Goal: Find specific page/section: Find specific page/section

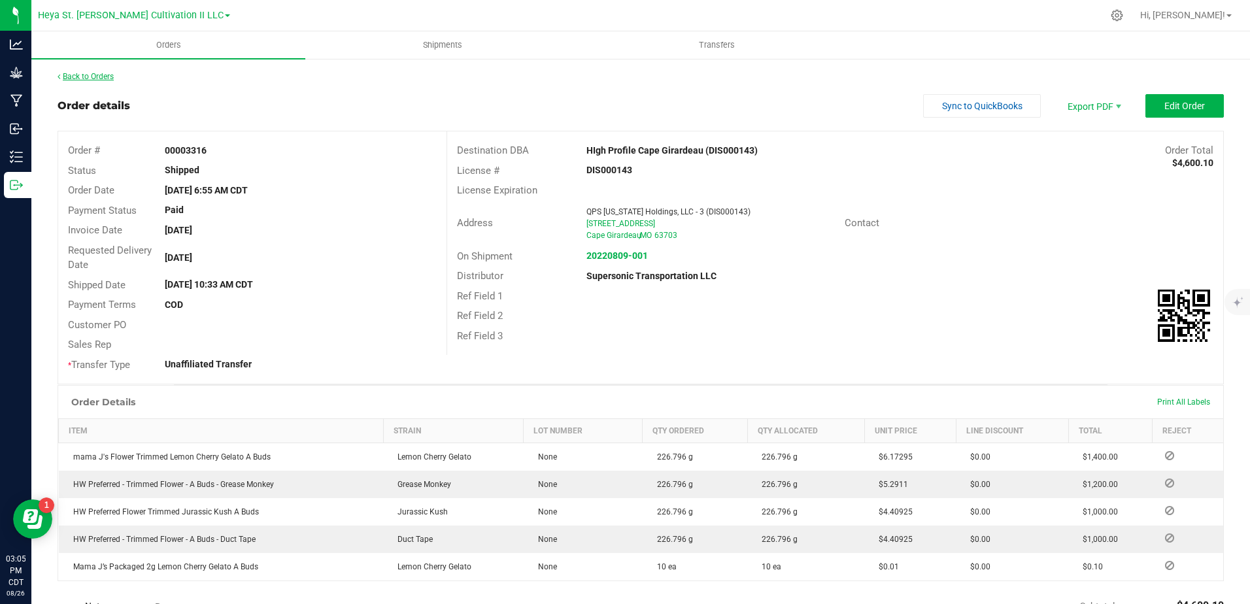
click at [82, 78] on link "Back to Orders" at bounding box center [86, 76] width 56 height 9
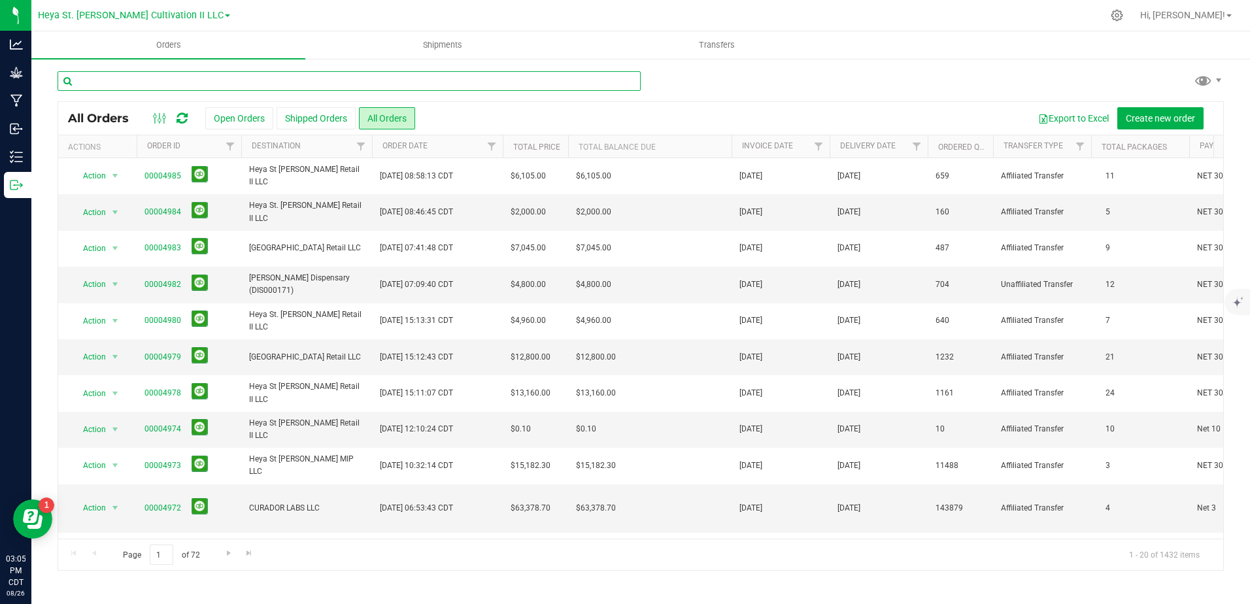
click at [171, 86] on input "text" at bounding box center [349, 81] width 583 height 20
type input "curador"
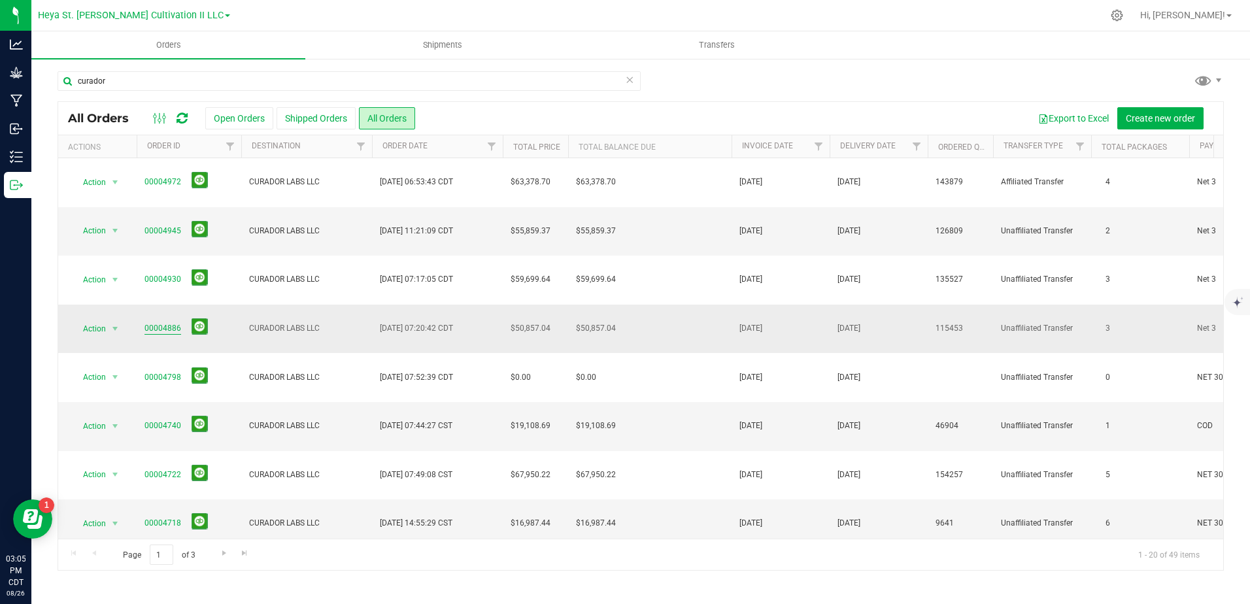
click at [165, 322] on link "00004886" at bounding box center [162, 328] width 37 height 12
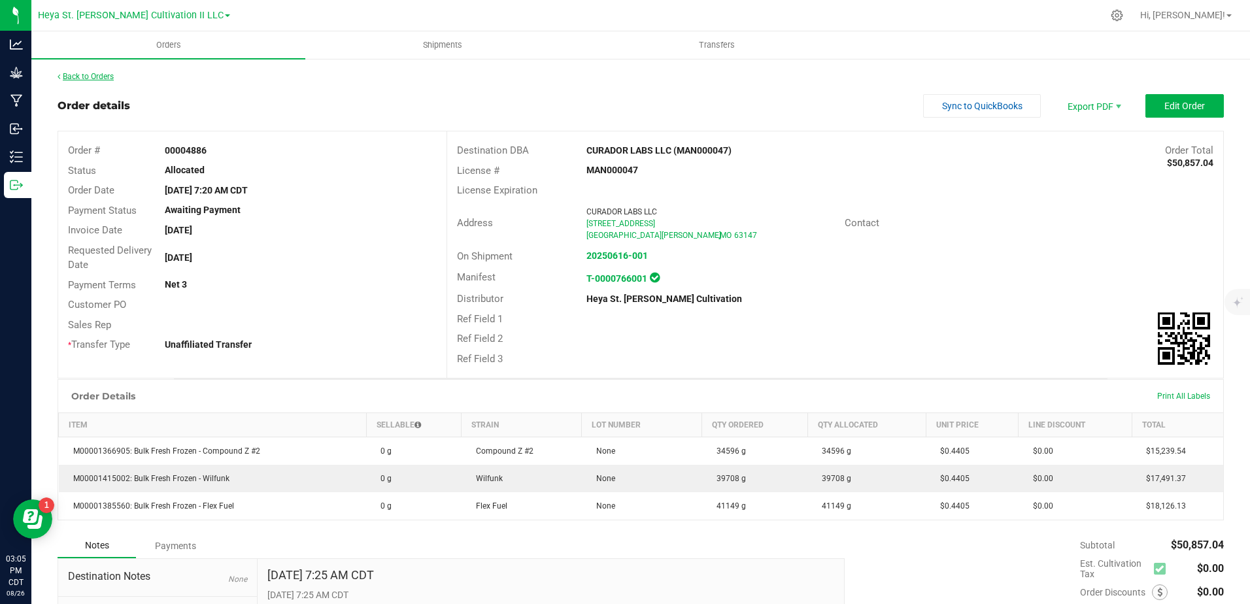
click at [65, 75] on link "Back to Orders" at bounding box center [86, 76] width 56 height 9
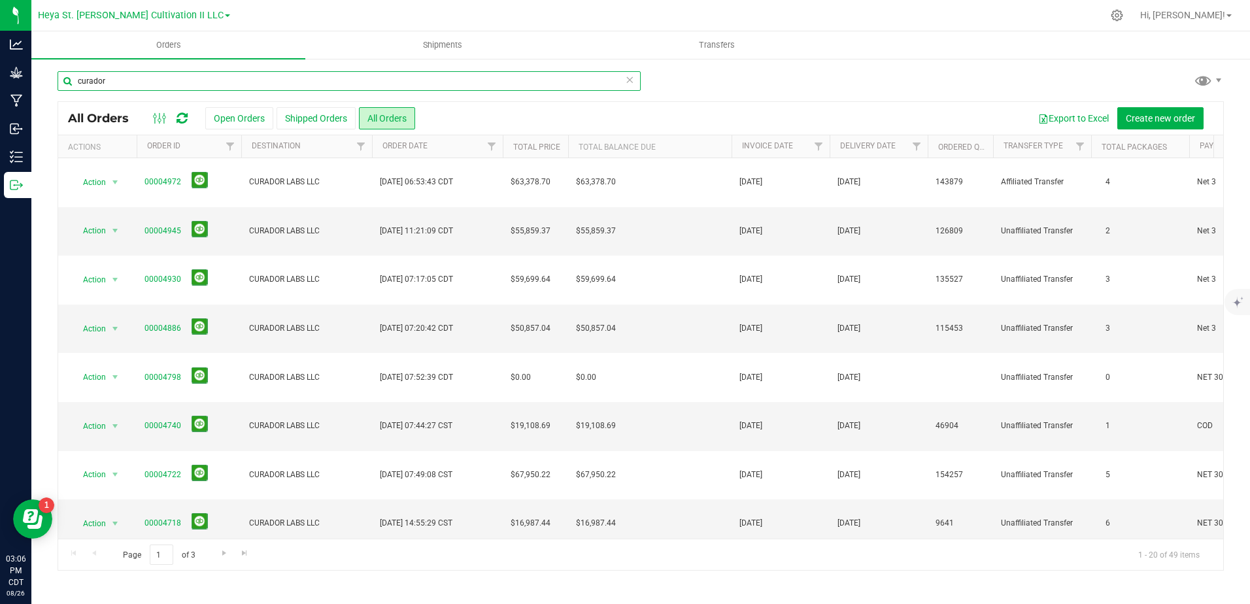
drag, startPoint x: 120, startPoint y: 81, endPoint x: 39, endPoint y: 74, distance: 80.7
click at [42, 74] on div "curador All Orders Open Orders Shipped Orders All Orders Export to Excel Create…" at bounding box center [640, 321] width 1218 height 526
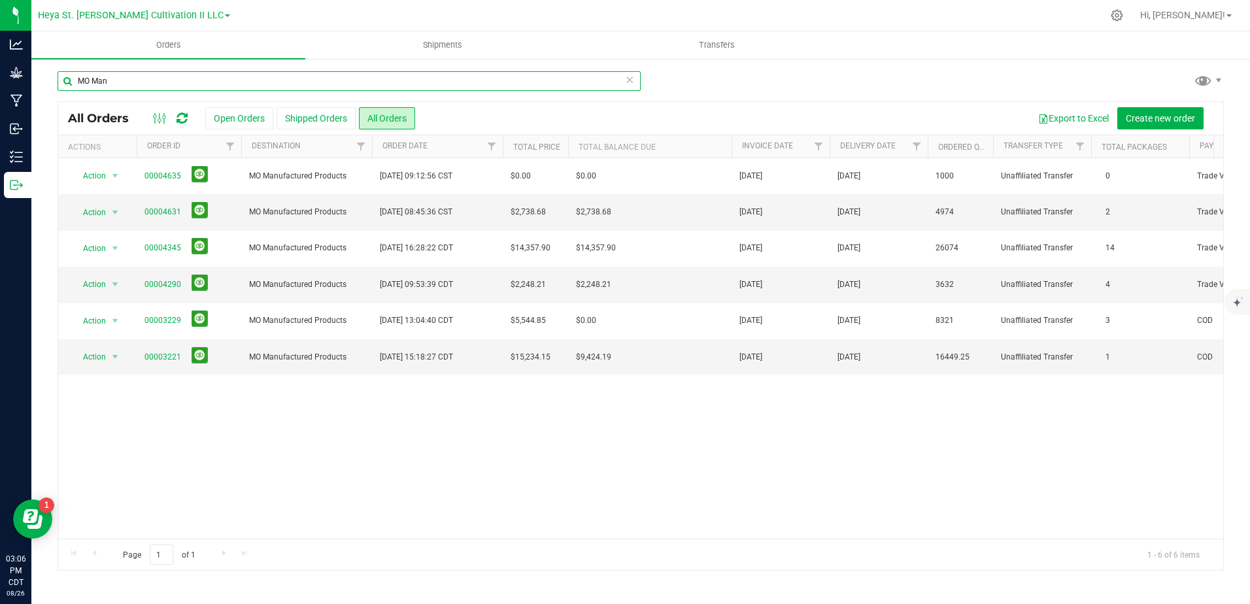
drag, startPoint x: 142, startPoint y: 79, endPoint x: 37, endPoint y: 76, distance: 104.6
click at [37, 76] on div "MO Man All Orders Open Orders Shipped Orders All Orders Export to Excel Create …" at bounding box center [640, 321] width 1218 height 526
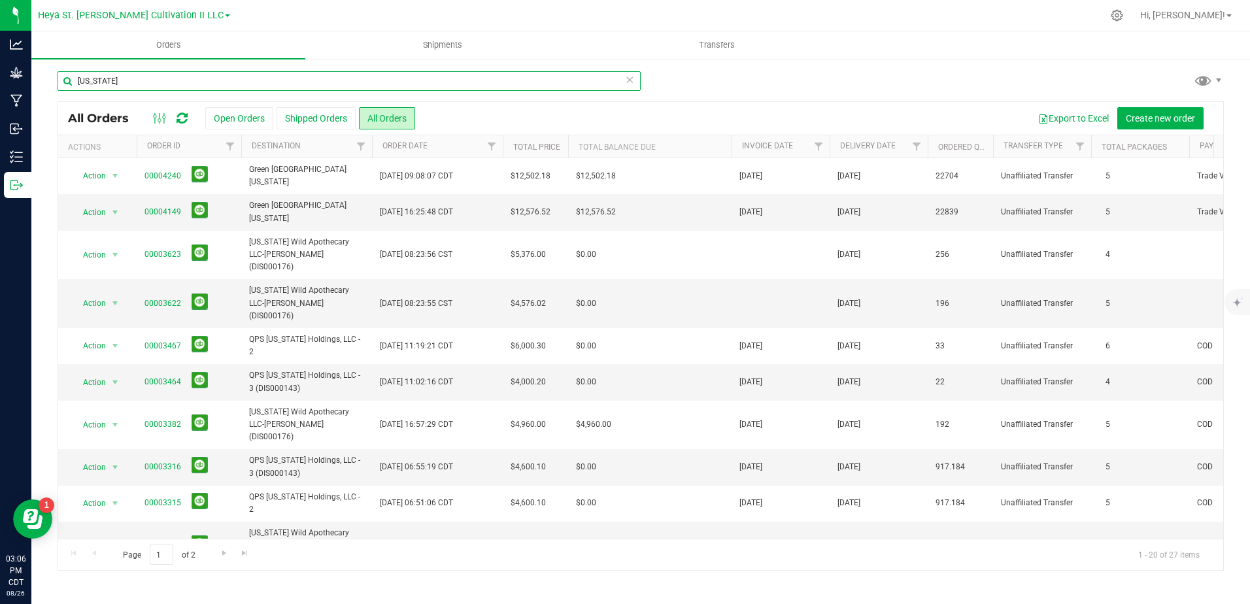
drag, startPoint x: 130, startPoint y: 80, endPoint x: -3, endPoint y: 73, distance: 132.8
click at [0, 73] on html "Analytics Grow Manufacturing Inbound Inventory Outbound 03:06 PM CDT [DATE] 08/…" at bounding box center [625, 302] width 1250 height 604
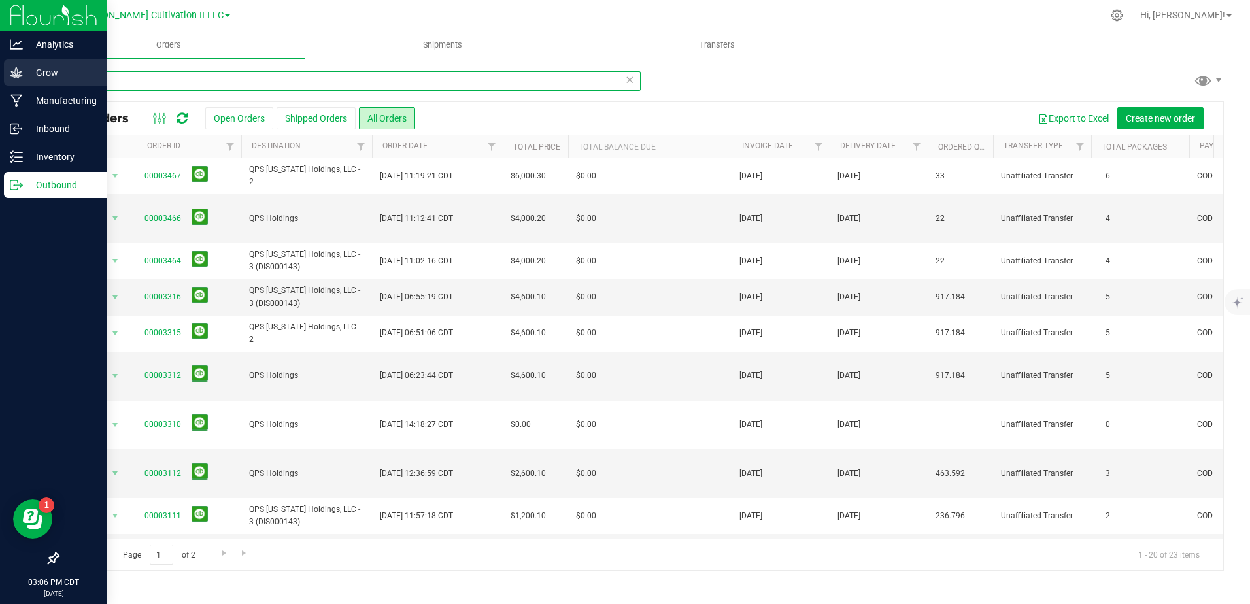
drag, startPoint x: 106, startPoint y: 82, endPoint x: 0, endPoint y: 71, distance: 106.5
click at [0, 71] on html "Analytics Grow Manufacturing Inbound Inventory Outbound 03:06 PM CDT [DATE] 08/…" at bounding box center [625, 302] width 1250 height 604
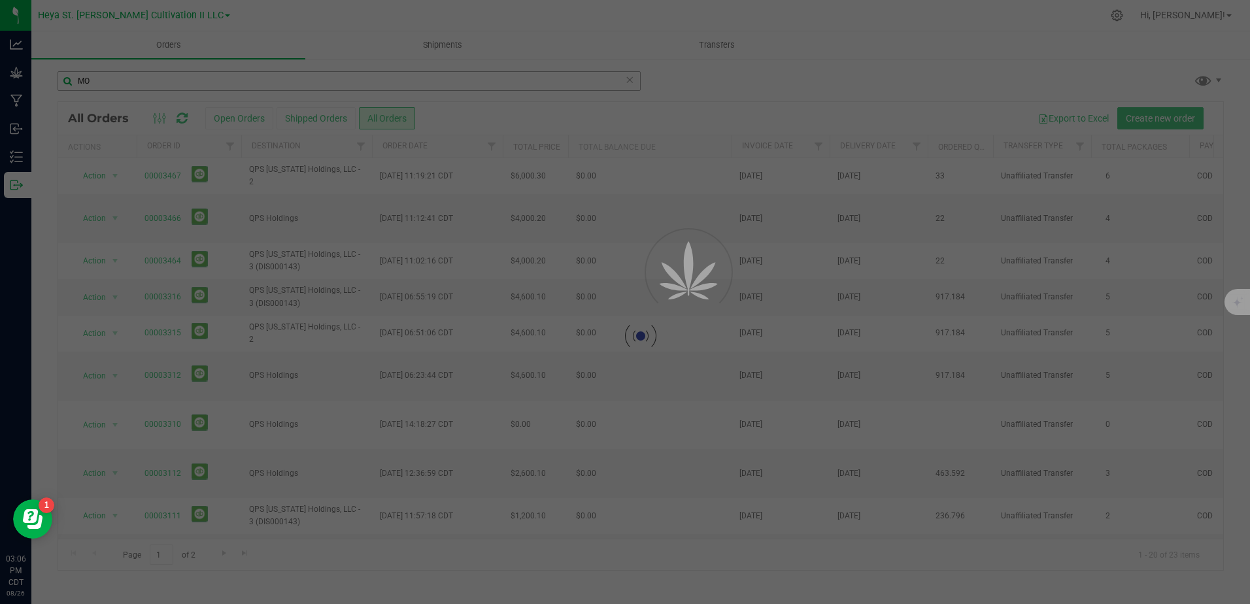
click at [149, 86] on div at bounding box center [625, 302] width 1250 height 604
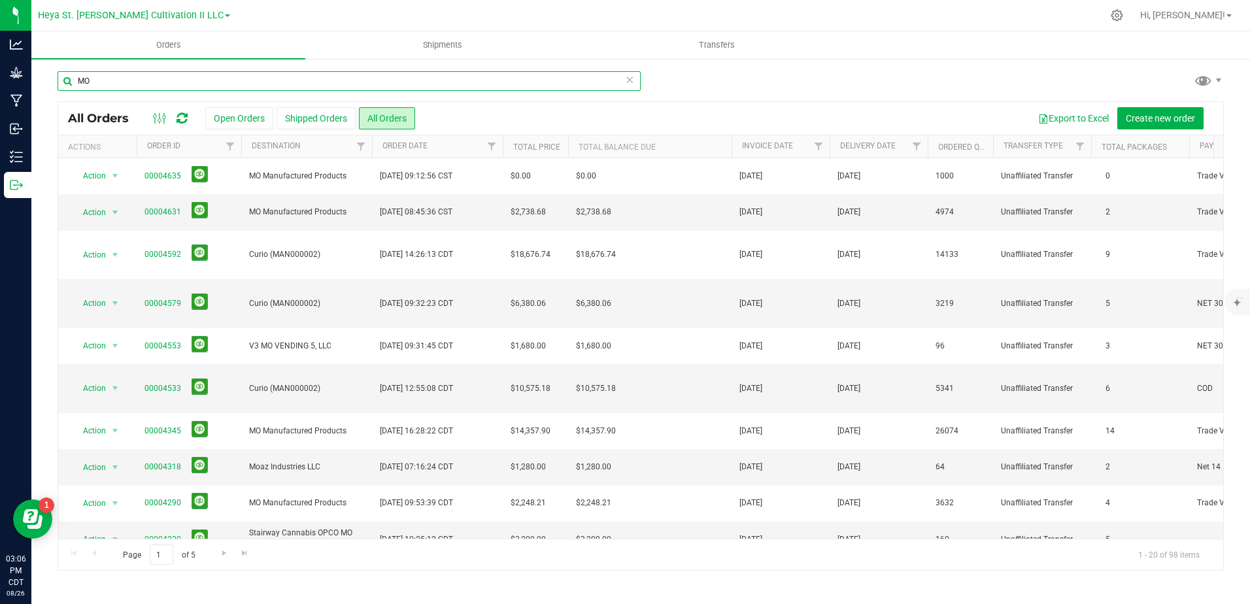
drag, startPoint x: 148, startPoint y: 90, endPoint x: 59, endPoint y: 77, distance: 90.4
click at [59, 77] on input "MO" at bounding box center [349, 81] width 583 height 20
click at [107, 74] on input "MO" at bounding box center [349, 81] width 583 height 20
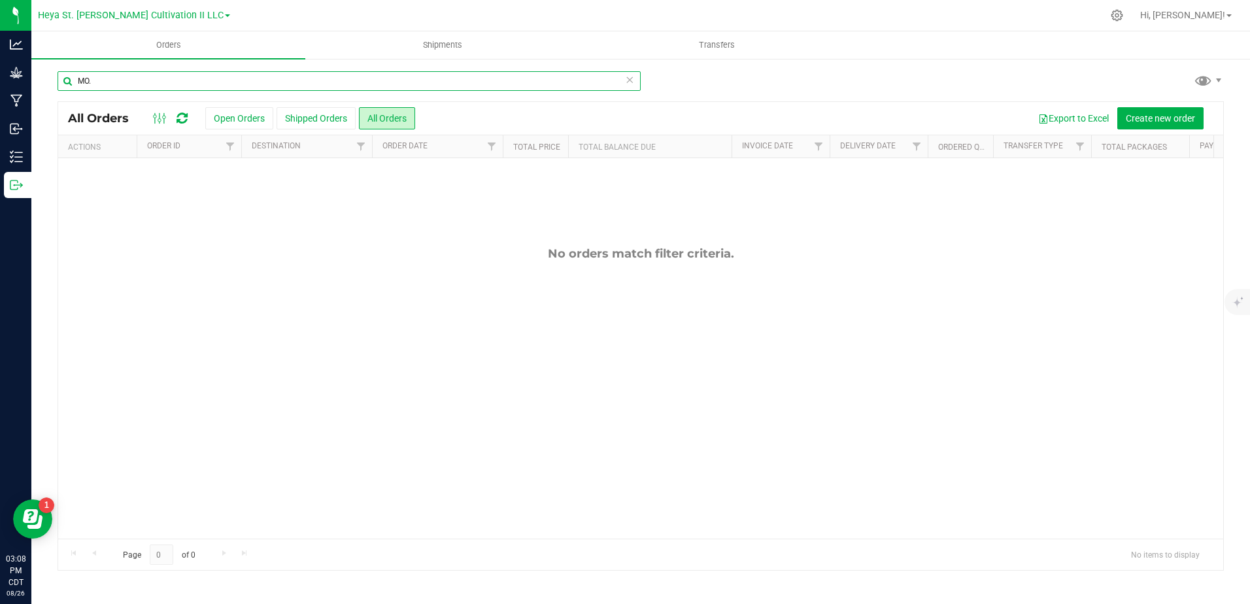
drag, startPoint x: 112, startPoint y: 80, endPoint x: 62, endPoint y: 73, distance: 50.1
click at [62, 73] on input "MO." at bounding box center [349, 81] width 583 height 20
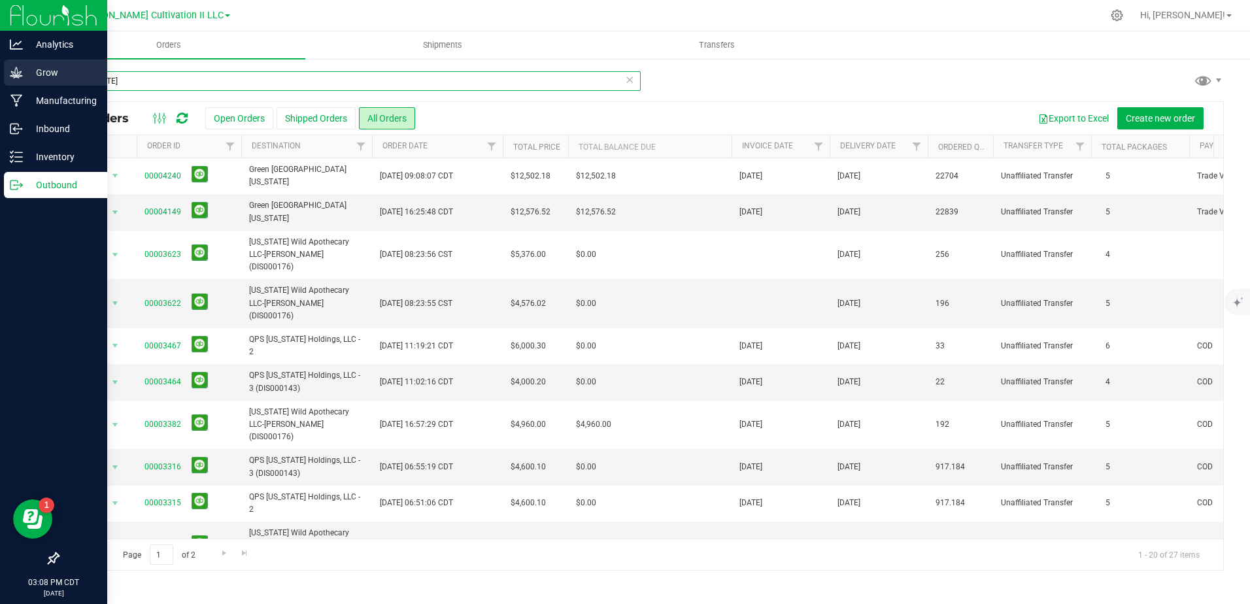
drag, startPoint x: 122, startPoint y: 85, endPoint x: 0, endPoint y: 78, distance: 122.4
click at [0, 78] on html "Analytics Grow Manufacturing Inbound Inventory Outbound 03:08 PM CDT [DATE] 08/…" at bounding box center [625, 302] width 1250 height 604
type input "flora"
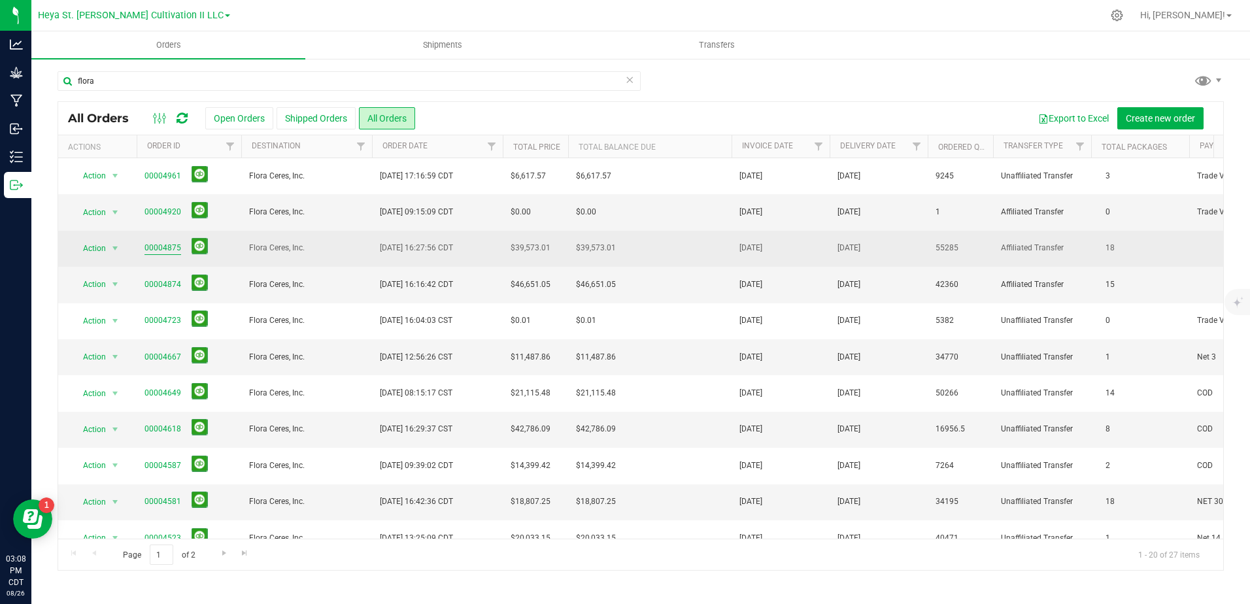
click at [165, 252] on link "00004875" at bounding box center [162, 248] width 37 height 12
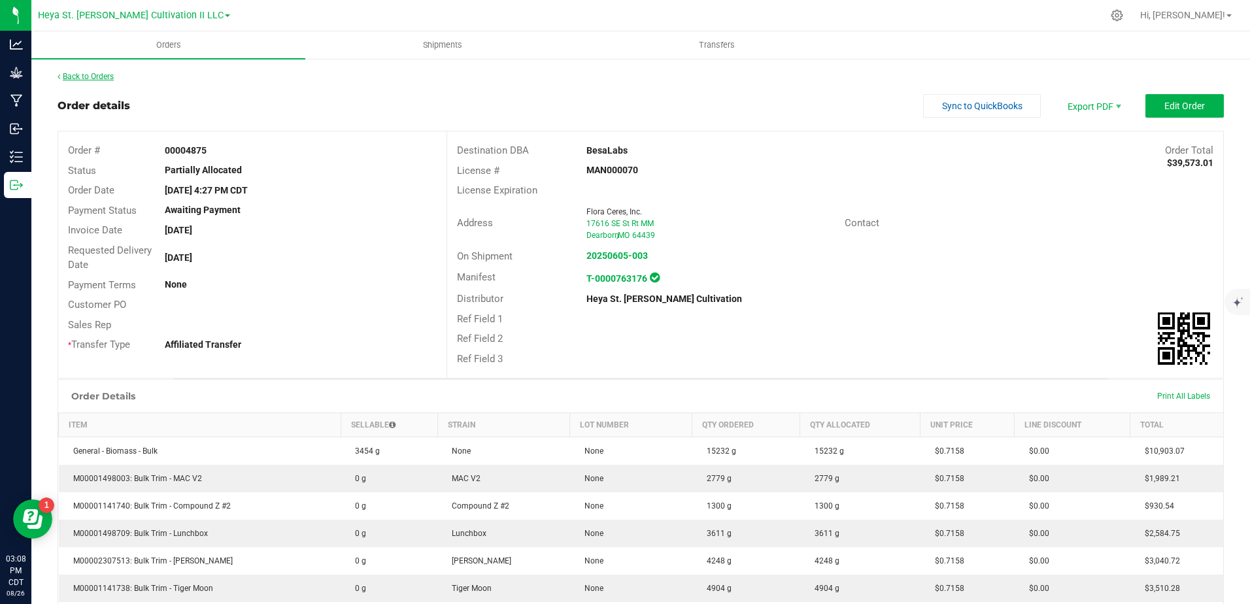
click at [65, 80] on link "Back to Orders" at bounding box center [86, 76] width 56 height 9
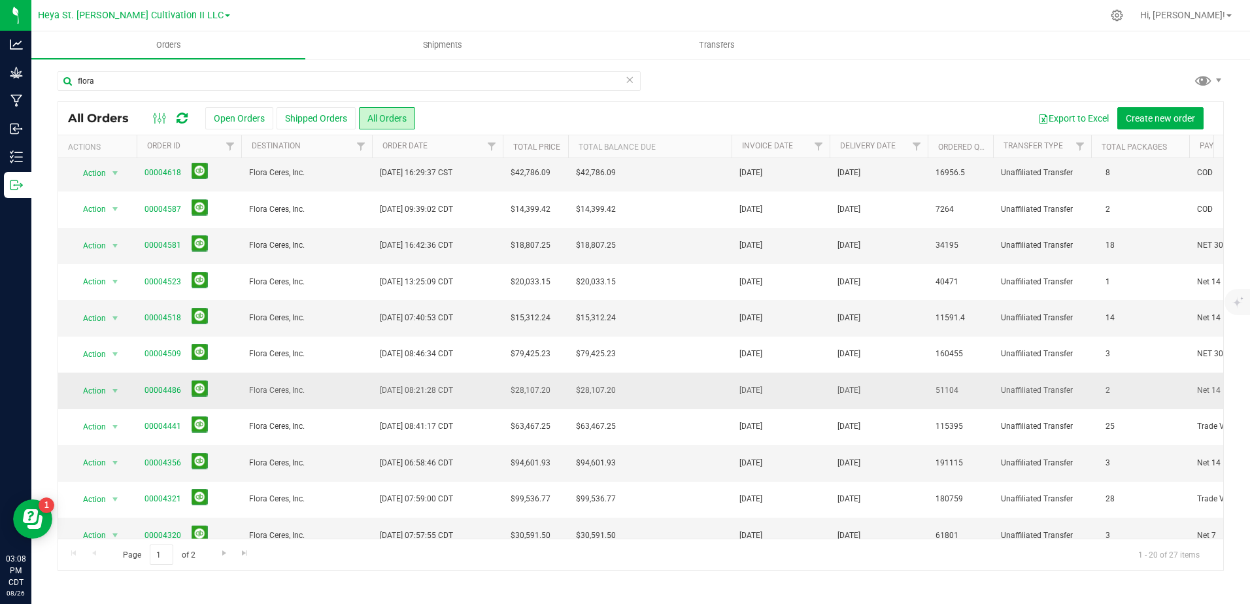
scroll to position [261, 0]
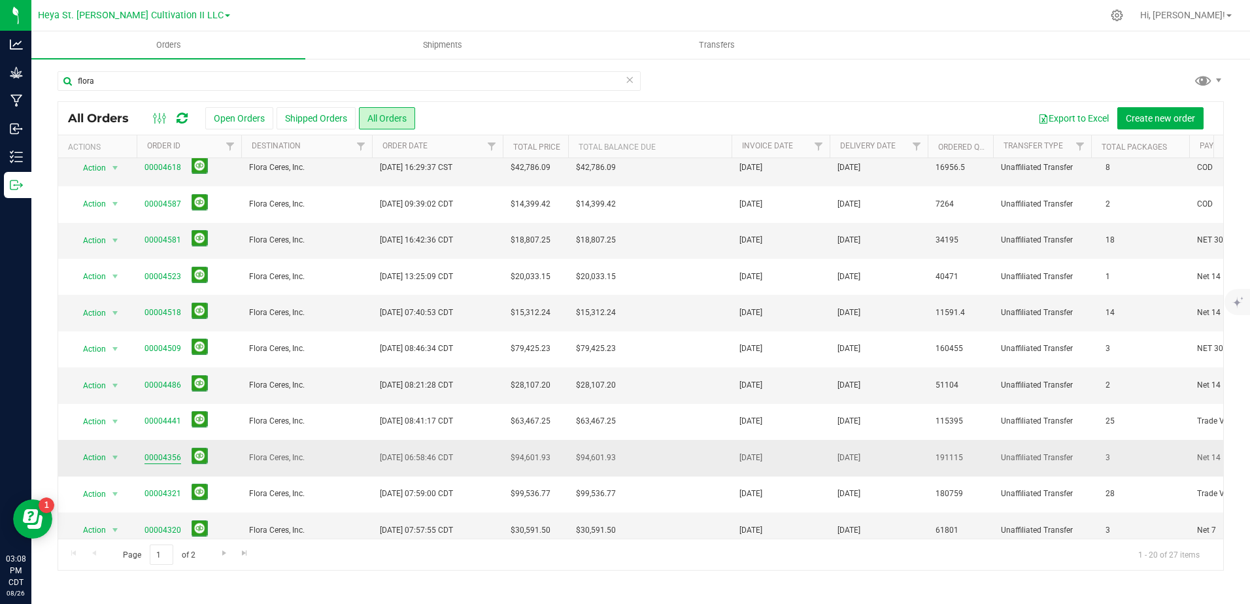
click at [150, 456] on link "00004356" at bounding box center [162, 458] width 37 height 12
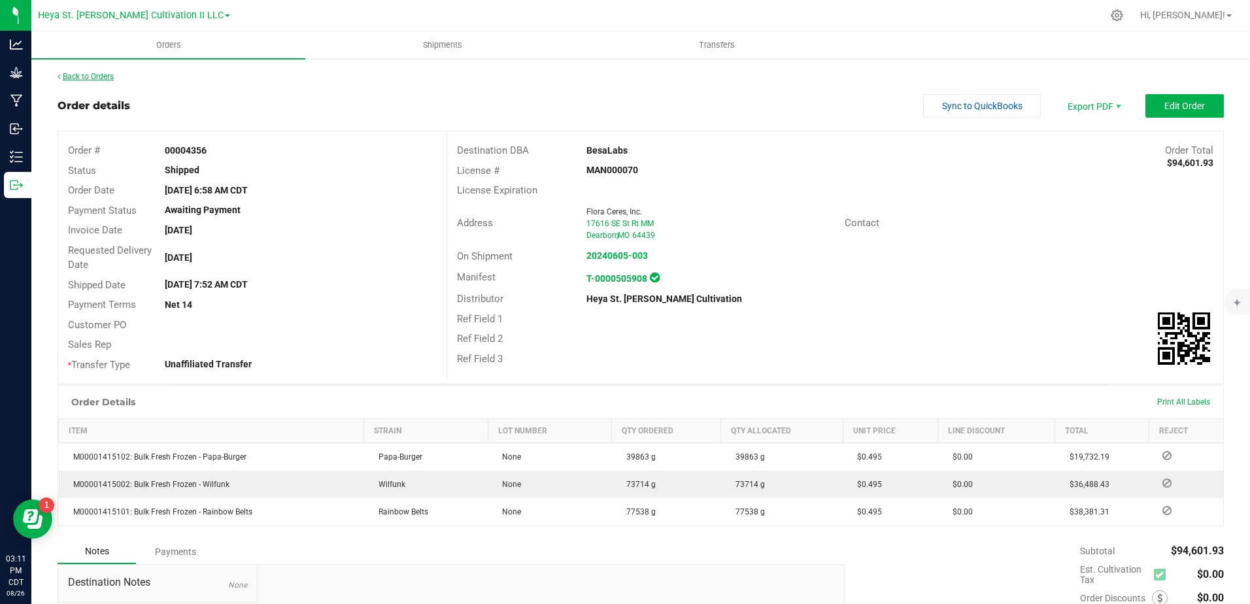
click at [84, 76] on link "Back to Orders" at bounding box center [86, 76] width 56 height 9
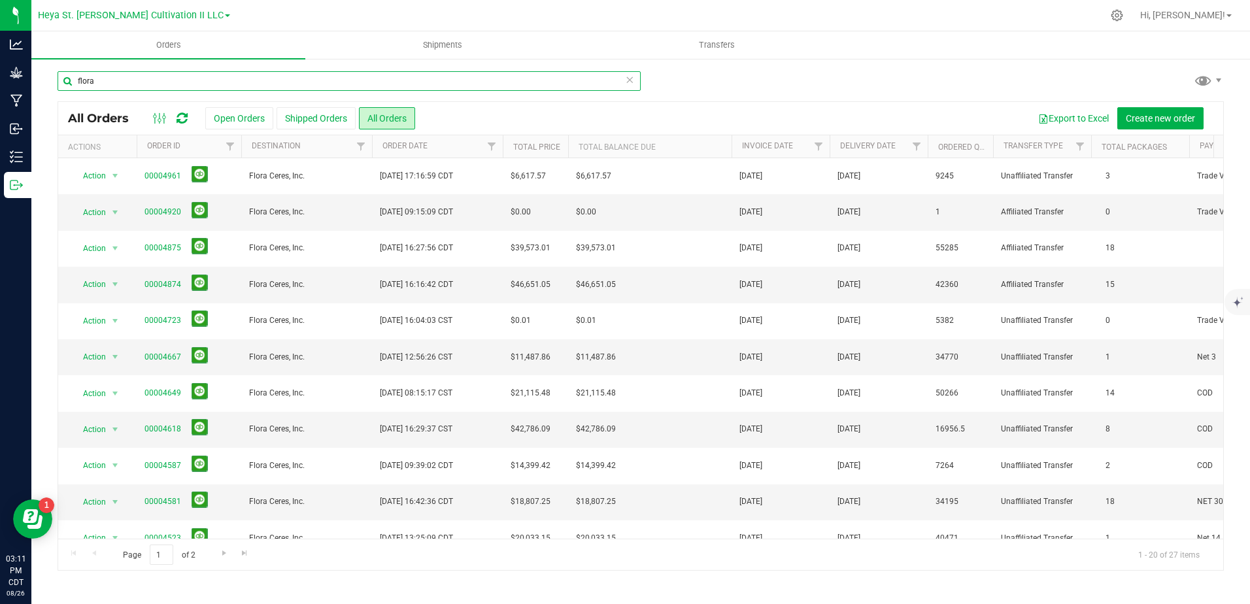
drag, startPoint x: 112, startPoint y: 82, endPoint x: 35, endPoint y: 72, distance: 77.1
click at [35, 72] on div "flora All Orders Open Orders Shipped Orders All Orders Export to Excel Create n…" at bounding box center [640, 321] width 1218 height 526
type input "occidental"
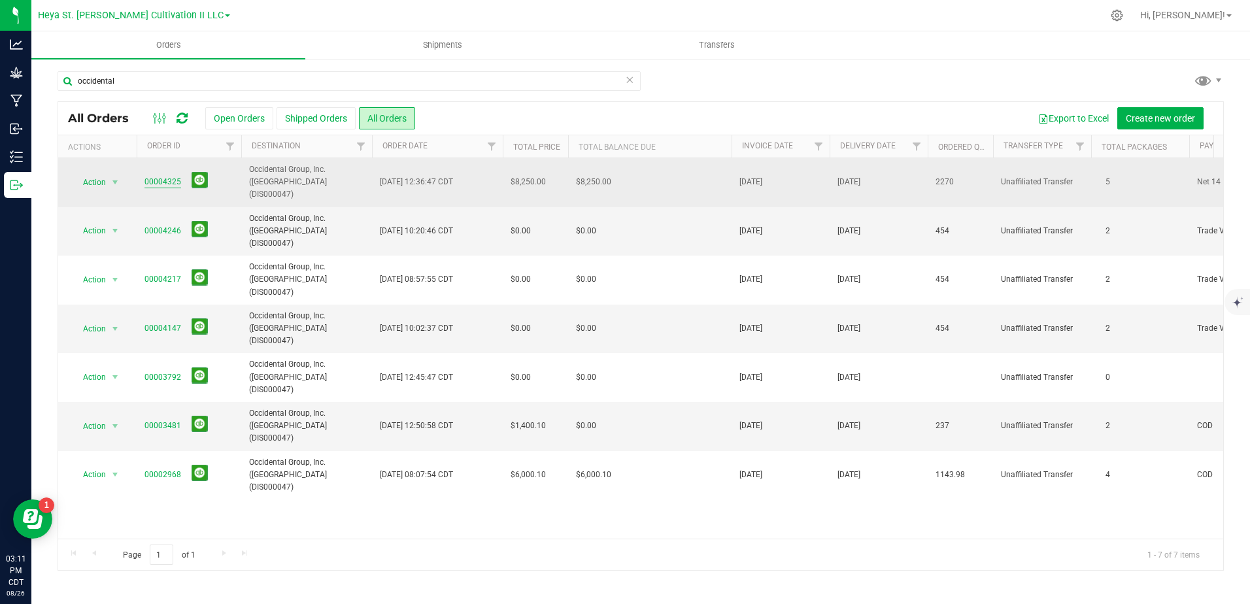
click at [175, 176] on link "00004325" at bounding box center [162, 182] width 37 height 12
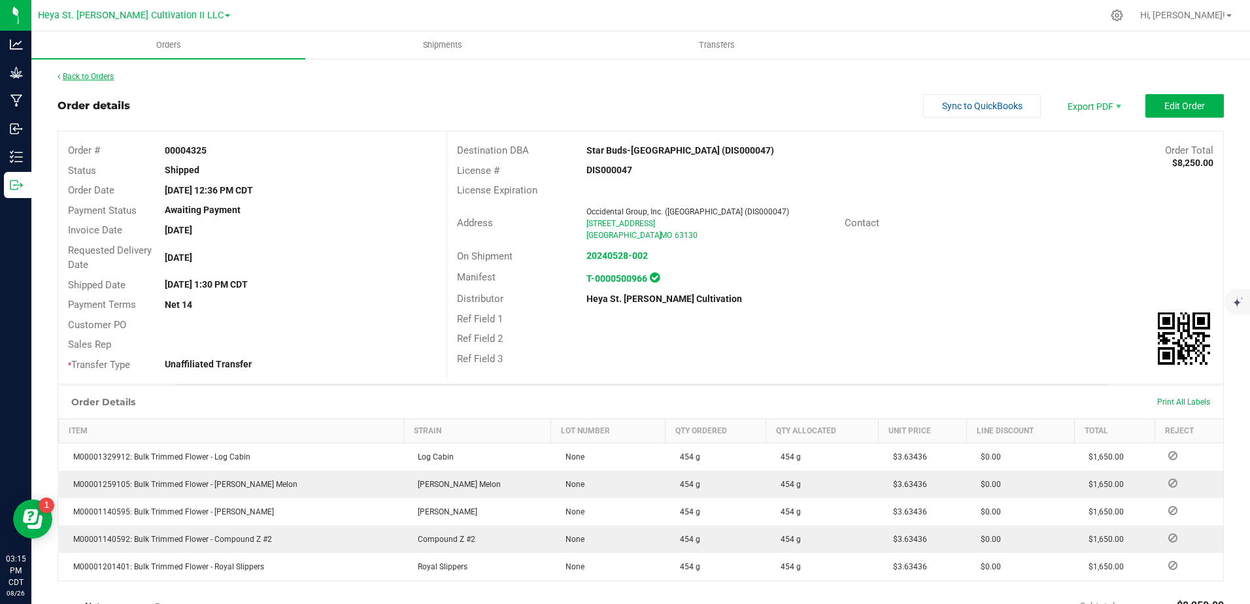
click at [61, 76] on link "Back to Orders" at bounding box center [86, 76] width 56 height 9
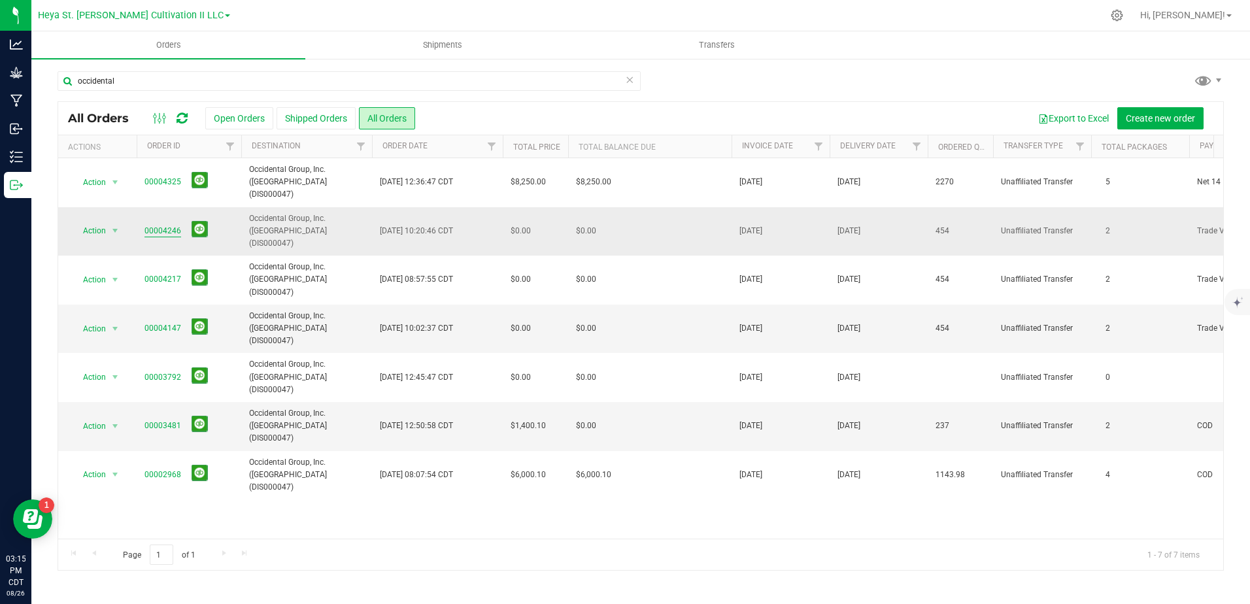
click at [163, 225] on link "00004246" at bounding box center [162, 231] width 37 height 12
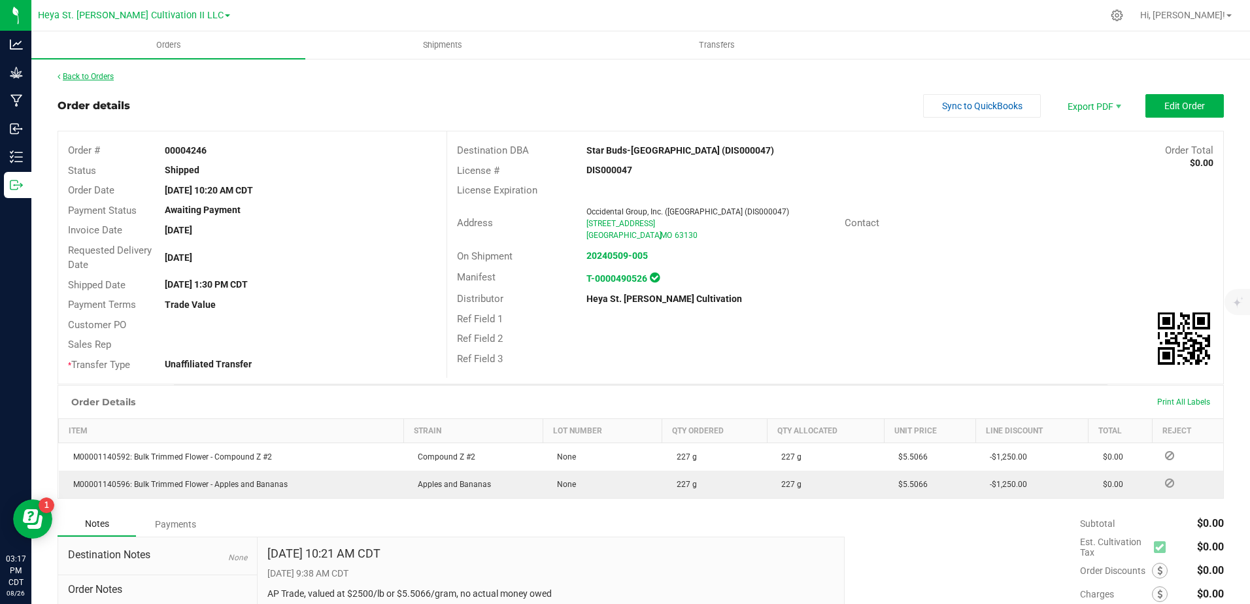
click at [65, 76] on link "Back to Orders" at bounding box center [86, 76] width 56 height 9
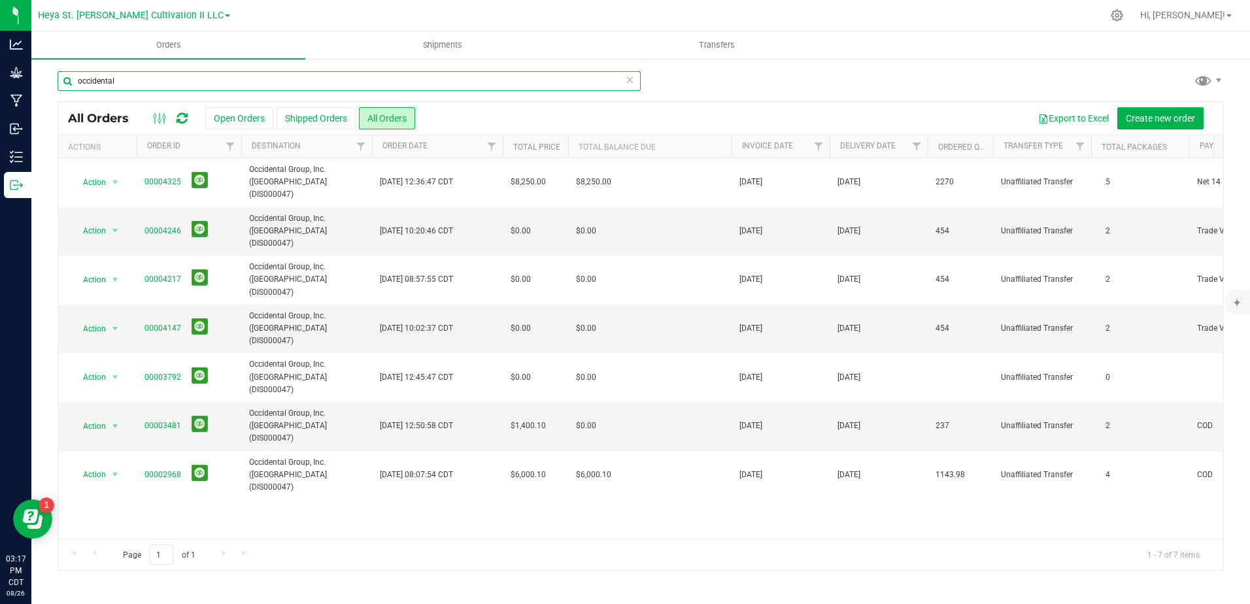
drag, startPoint x: 154, startPoint y: 84, endPoint x: 46, endPoint y: 69, distance: 109.5
click at [46, 69] on div "occidental All Orders Open Orders Shipped Orders All Orders Export to Excel Cre…" at bounding box center [640, 321] width 1218 height 526
type input "flora"
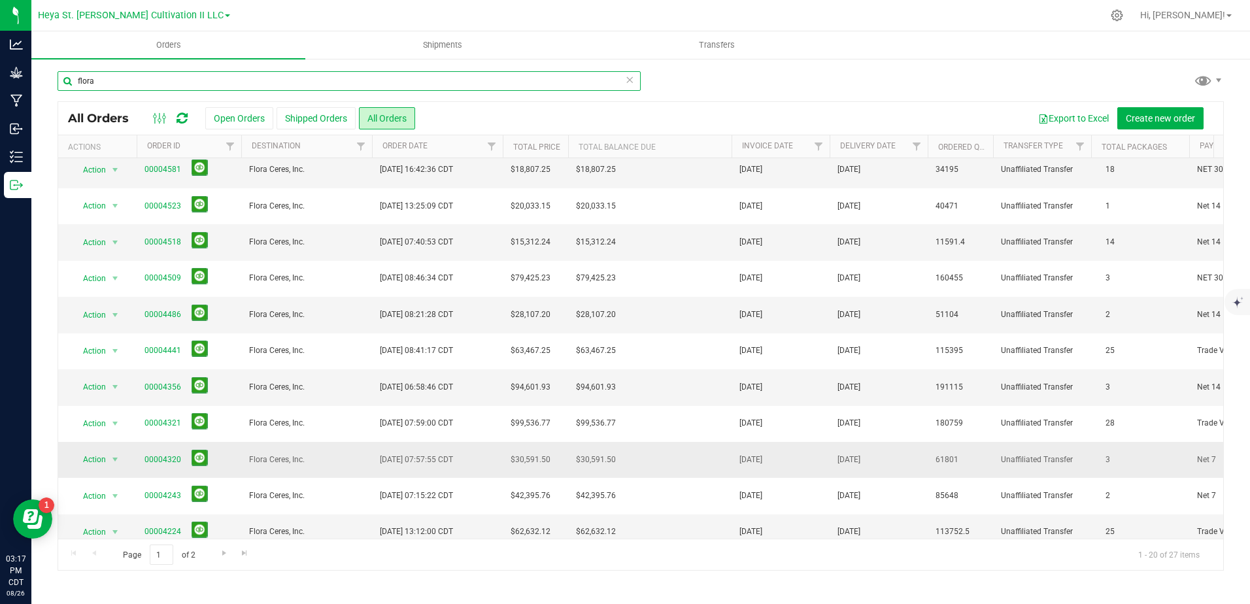
scroll to position [353, 0]
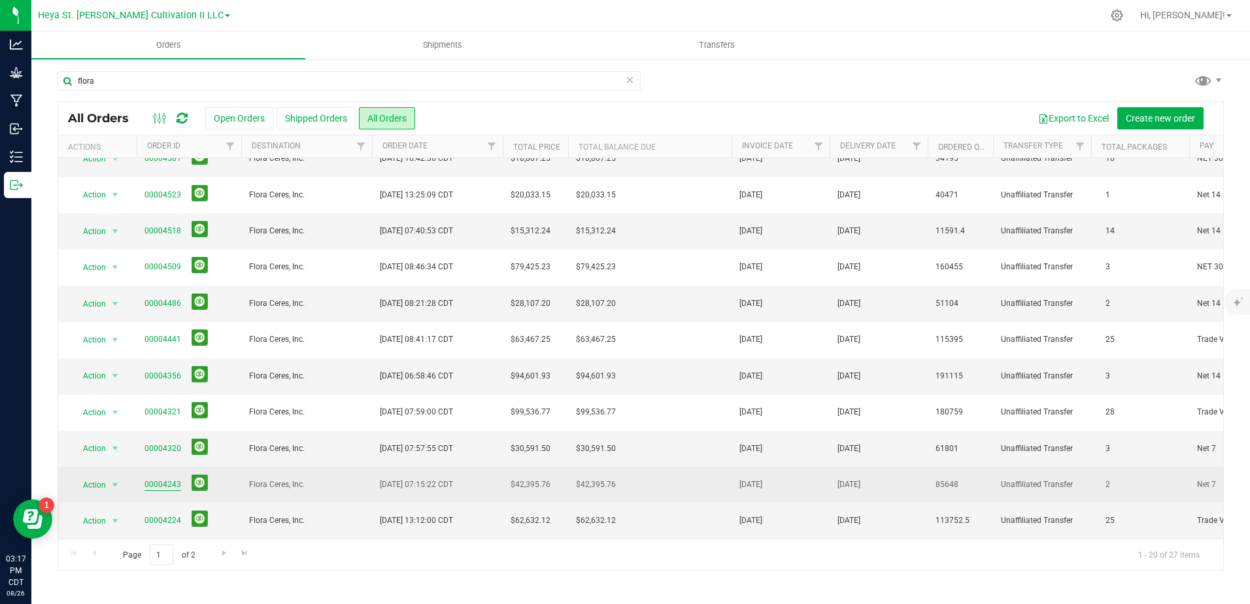
click at [159, 478] on link "00004243" at bounding box center [162, 484] width 37 height 12
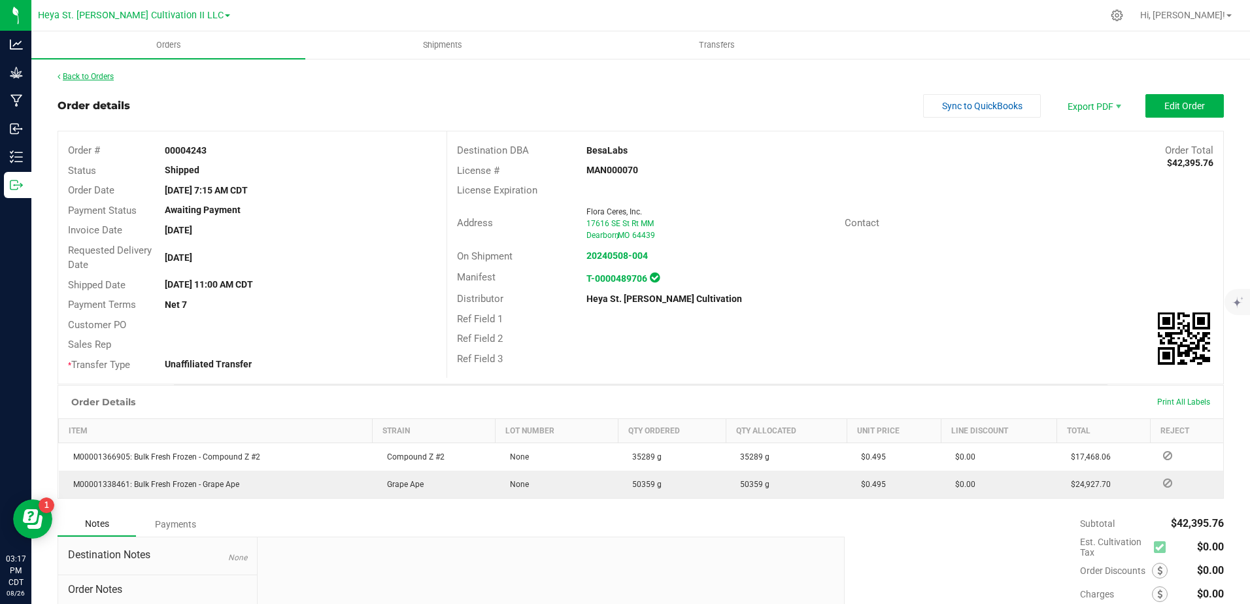
click at [67, 78] on link "Back to Orders" at bounding box center [86, 76] width 56 height 9
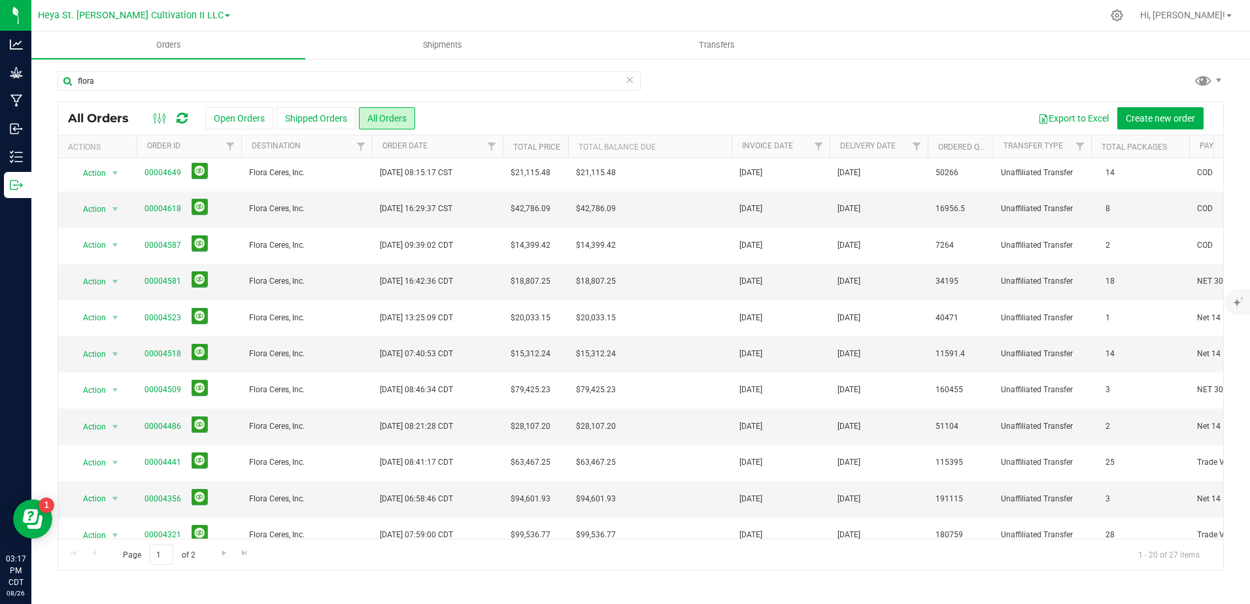
scroll to position [353, 0]
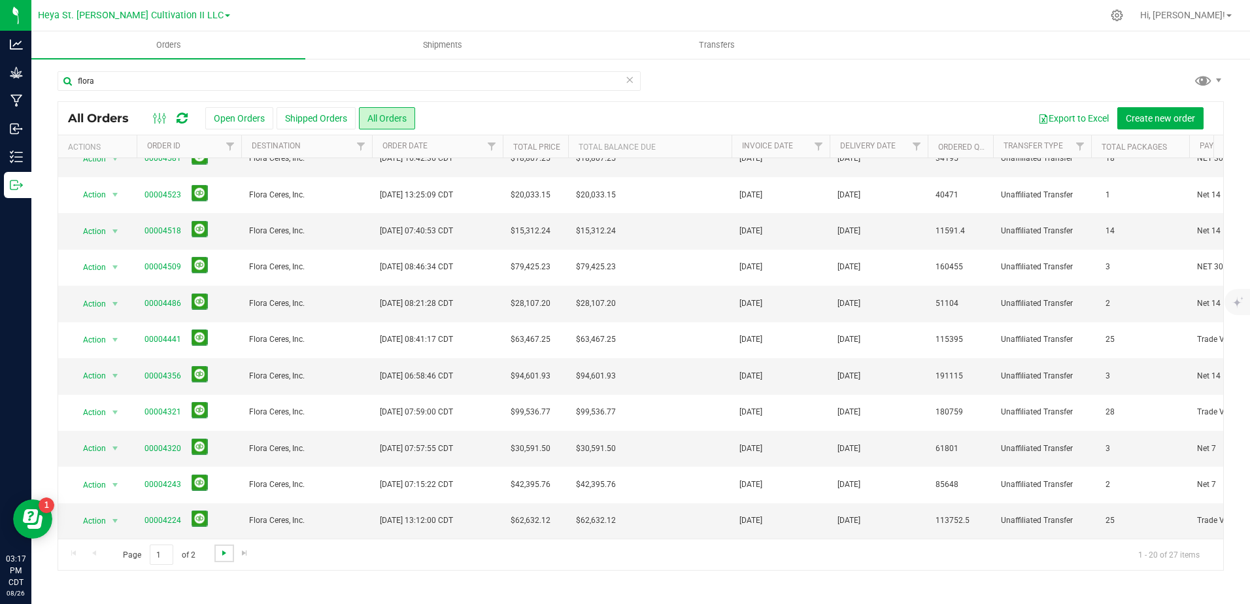
click at [219, 554] on span "Go to the next page" at bounding box center [224, 553] width 10 height 10
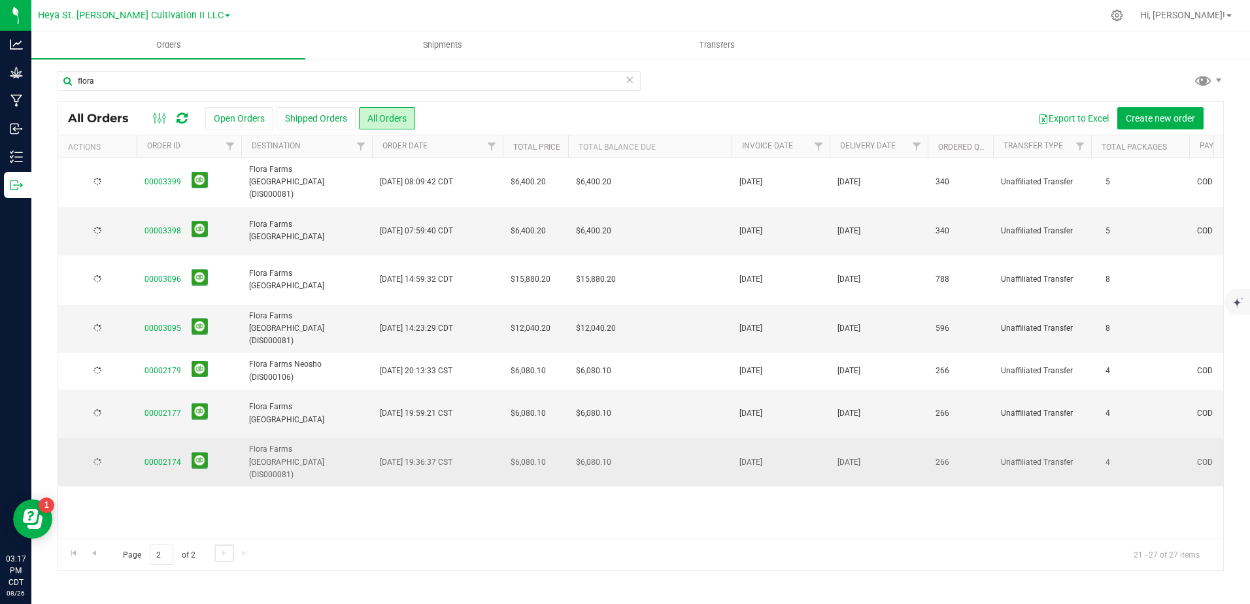
scroll to position [0, 0]
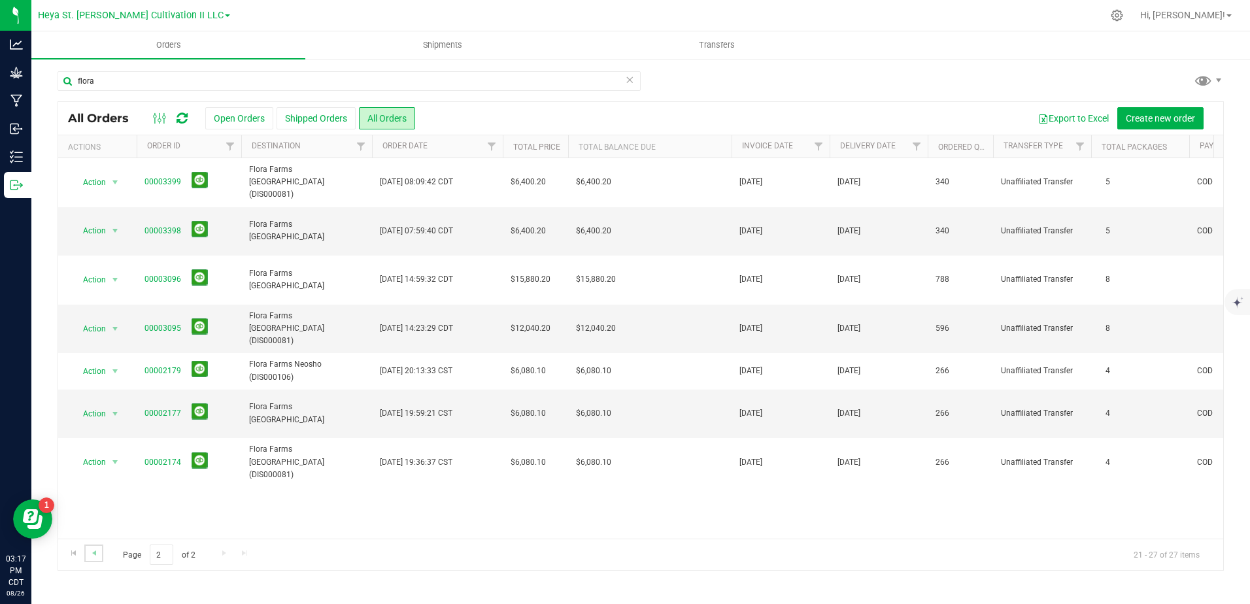
click at [99, 558] on link "Go to the previous page" at bounding box center [93, 553] width 19 height 18
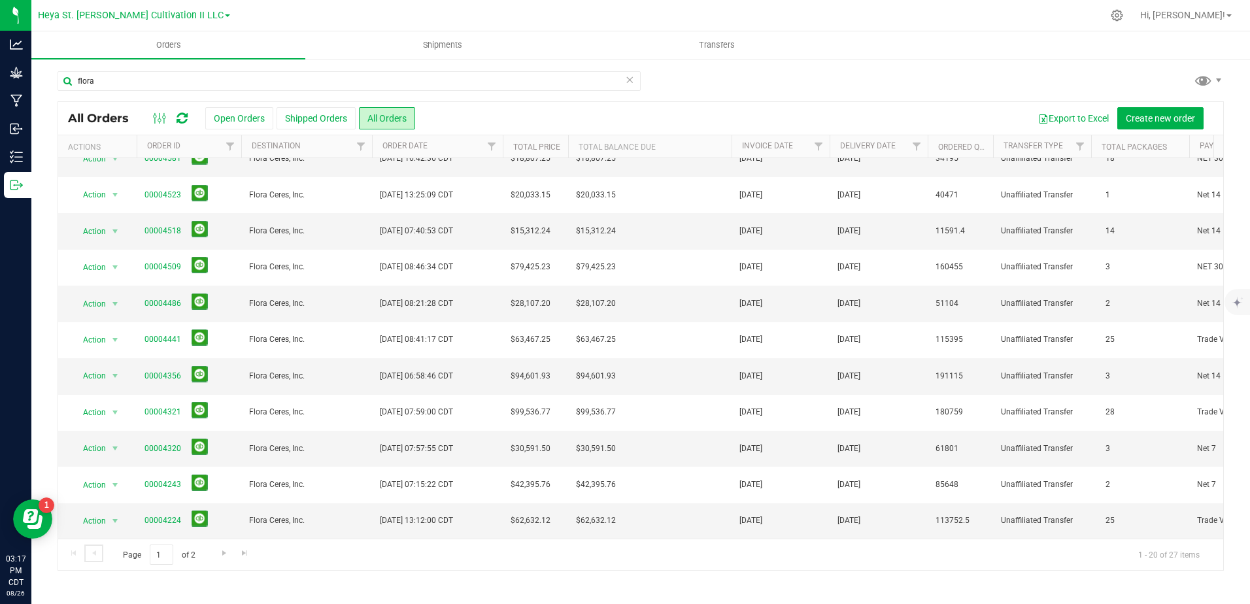
scroll to position [353, 0]
click at [167, 514] on link "00004224" at bounding box center [162, 520] width 37 height 12
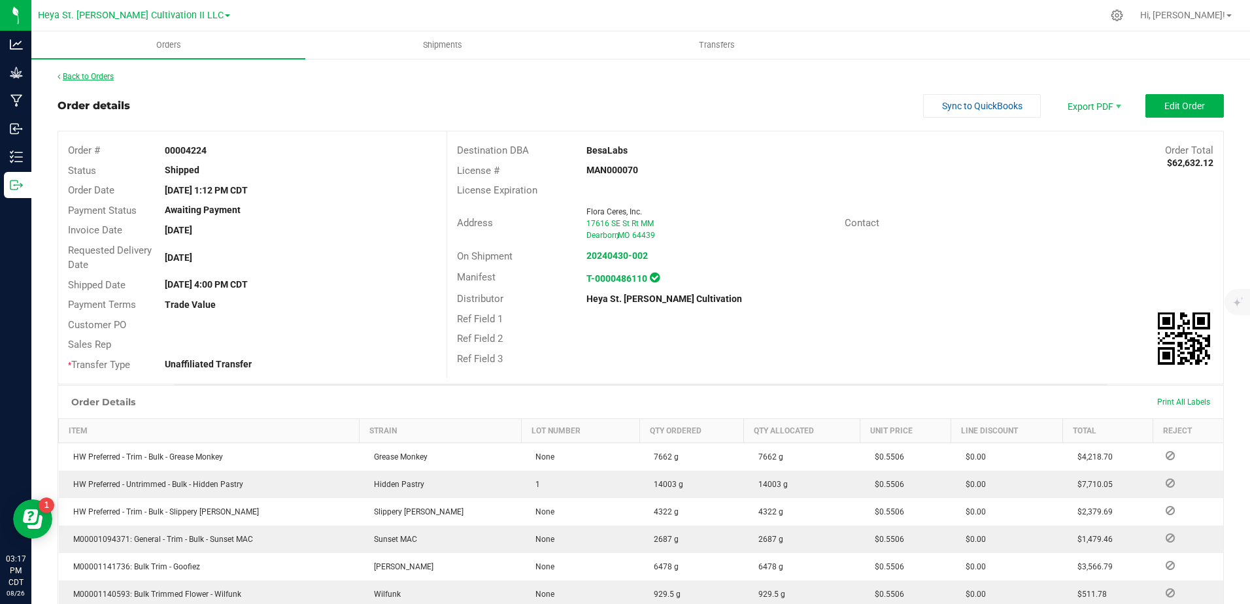
click at [80, 75] on link "Back to Orders" at bounding box center [86, 76] width 56 height 9
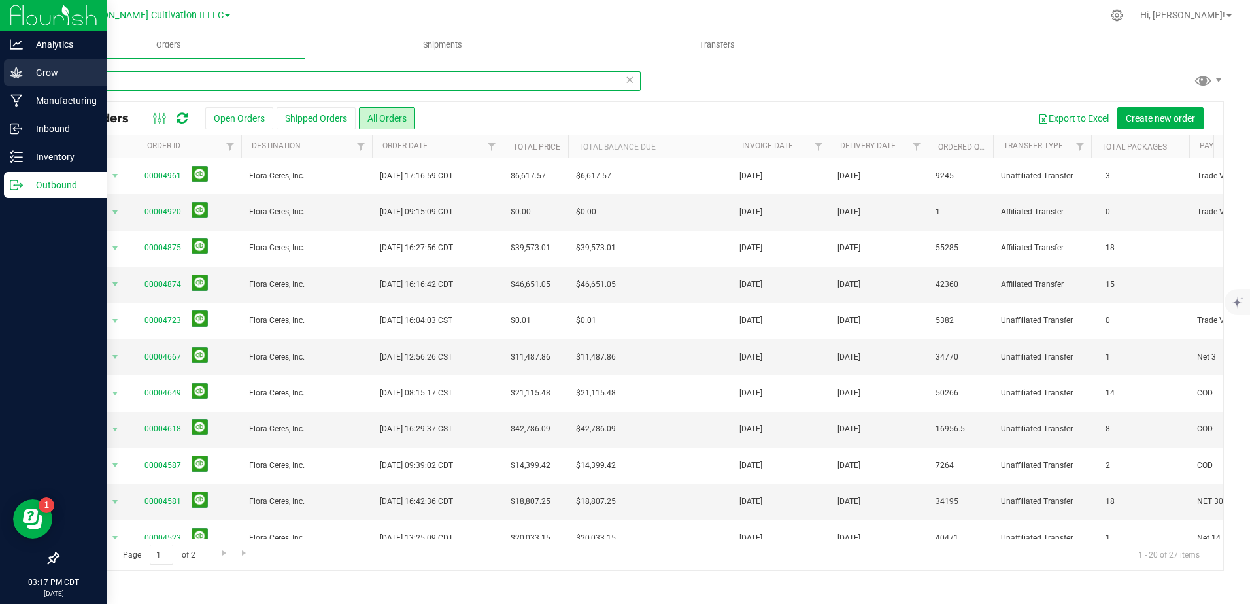
drag, startPoint x: 152, startPoint y: 80, endPoint x: 0, endPoint y: 68, distance: 152.1
click at [0, 67] on html "Analytics Grow Manufacturing Inbound Inventory Outbound 03:17 PM CDT [DATE] 08/…" at bounding box center [625, 302] width 1250 height 604
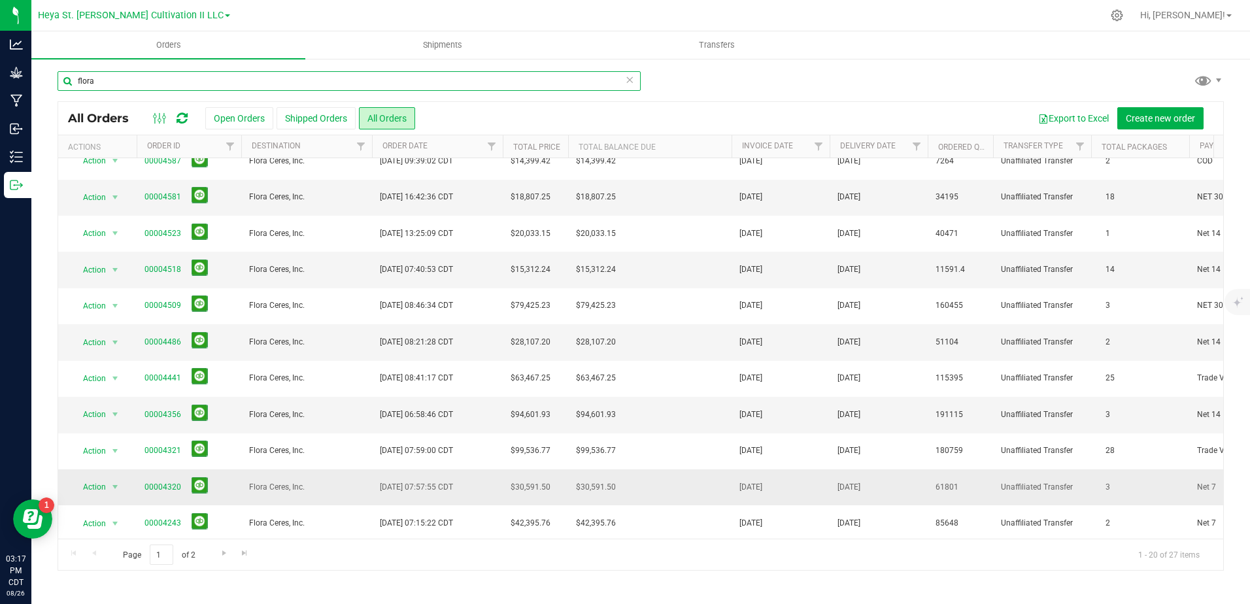
scroll to position [353, 0]
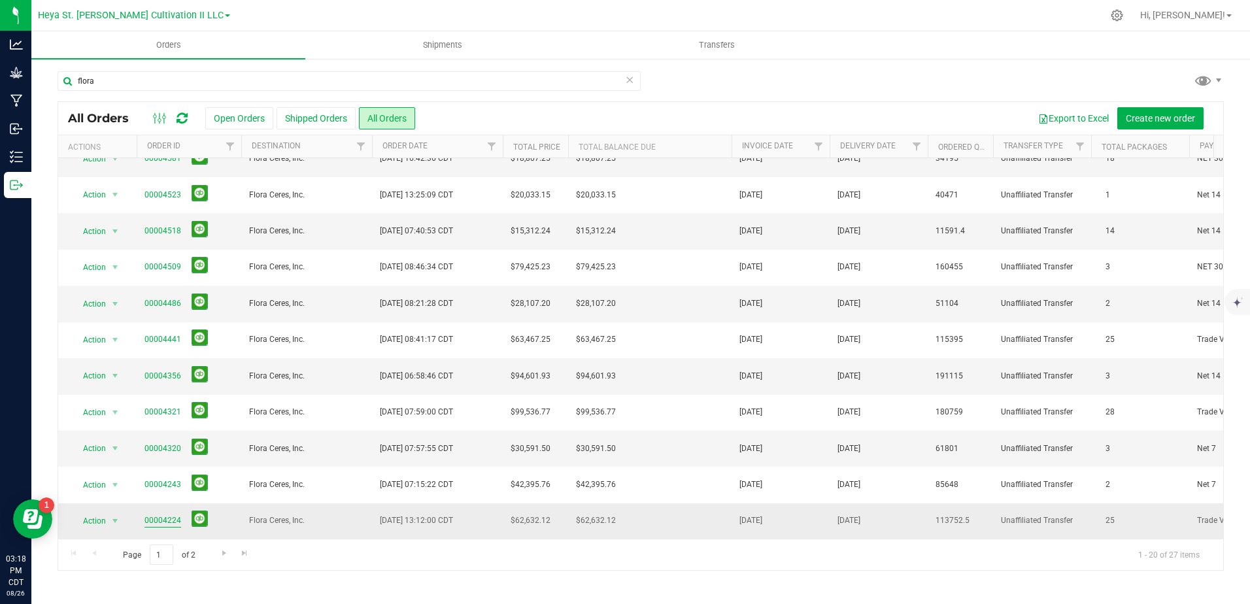
click at [154, 514] on link "00004224" at bounding box center [162, 520] width 37 height 12
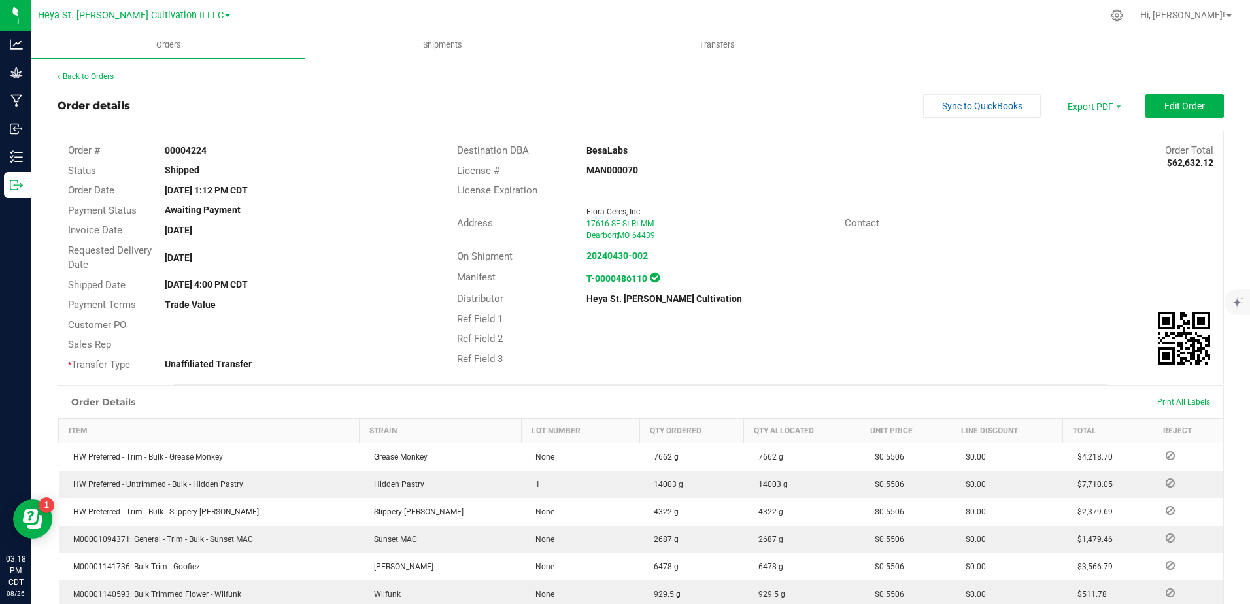
click at [63, 78] on link "Back to Orders" at bounding box center [86, 76] width 56 height 9
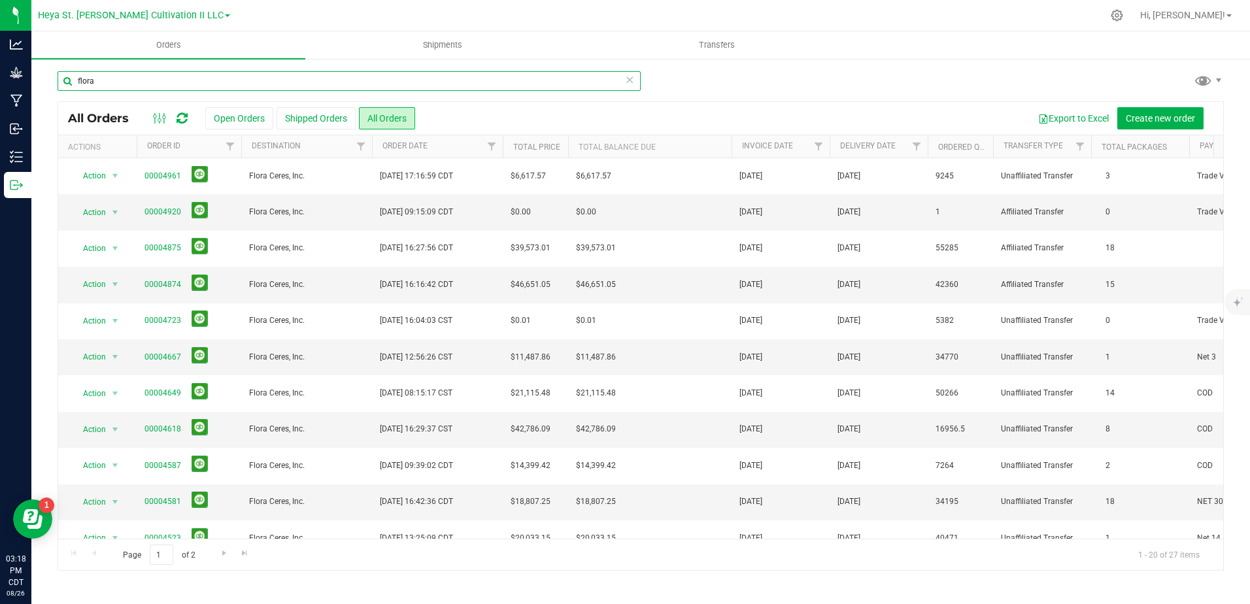
drag, startPoint x: 132, startPoint y: 87, endPoint x: 35, endPoint y: 75, distance: 97.4
click at [36, 75] on div "flora All Orders Open Orders Shipped Orders All Orders Export to Excel Create n…" at bounding box center [640, 321] width 1218 height 526
type input "curador"
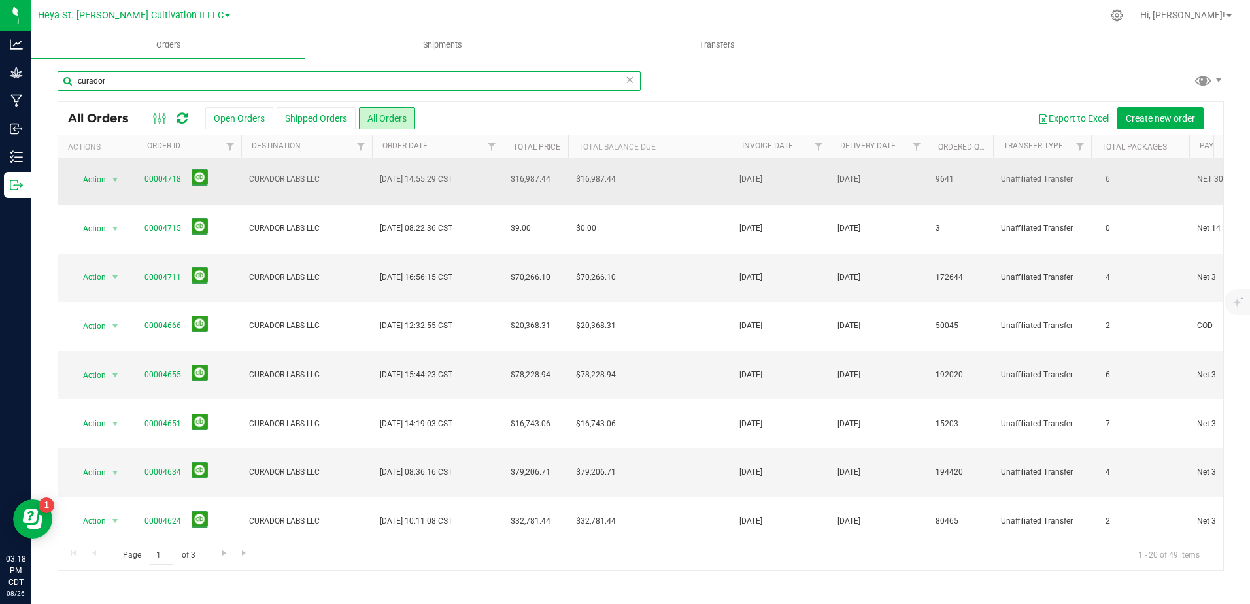
scroll to position [353, 0]
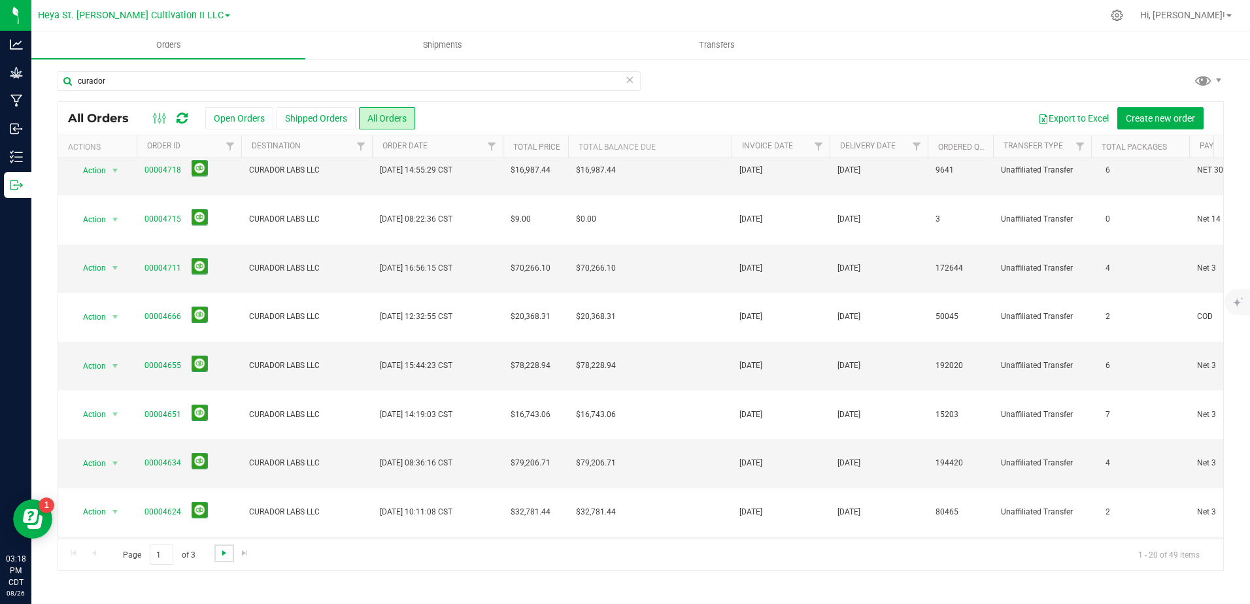
click at [220, 554] on span "Go to the next page" at bounding box center [224, 553] width 10 height 10
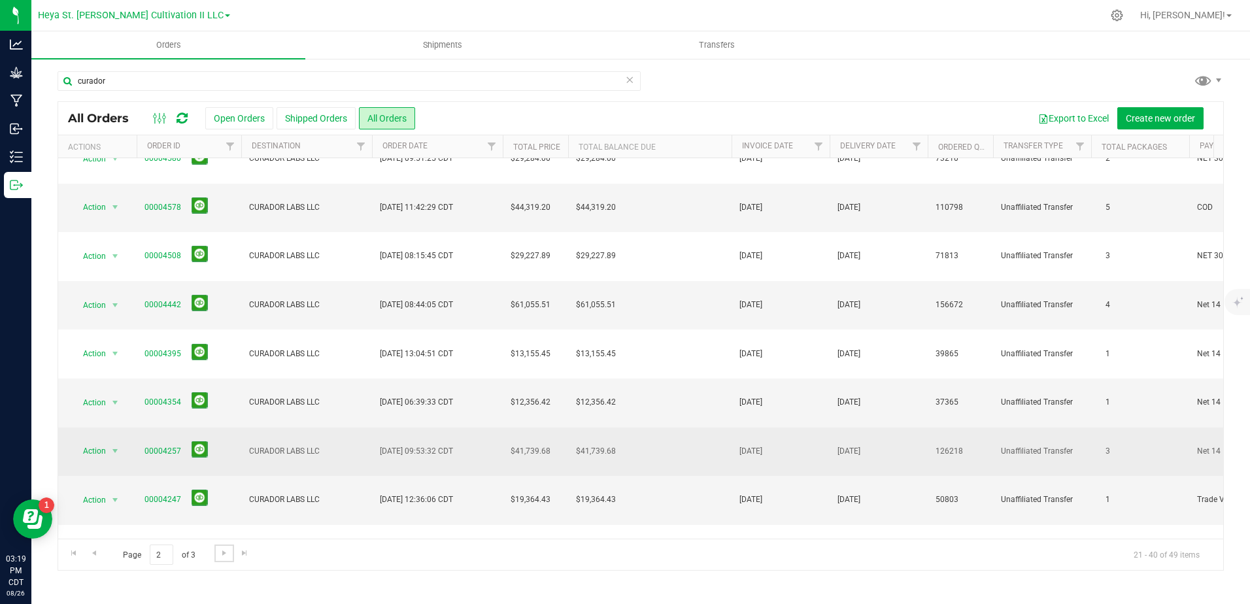
scroll to position [65, 0]
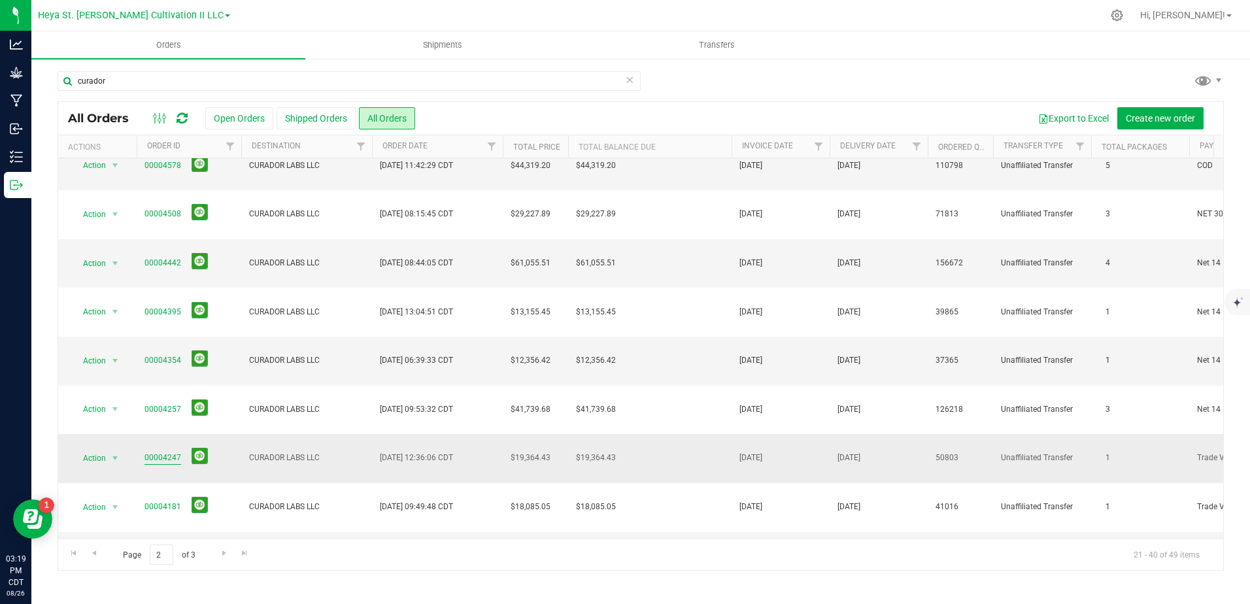
click at [160, 452] on link "00004247" at bounding box center [162, 458] width 37 height 12
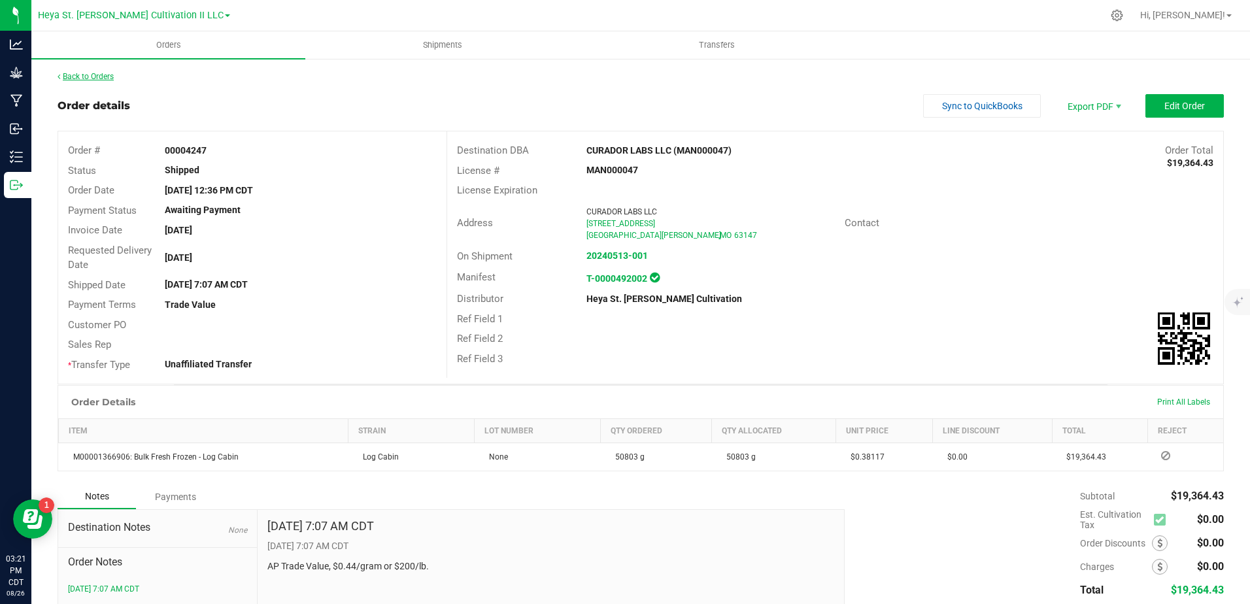
click at [70, 76] on link "Back to Orders" at bounding box center [86, 76] width 56 height 9
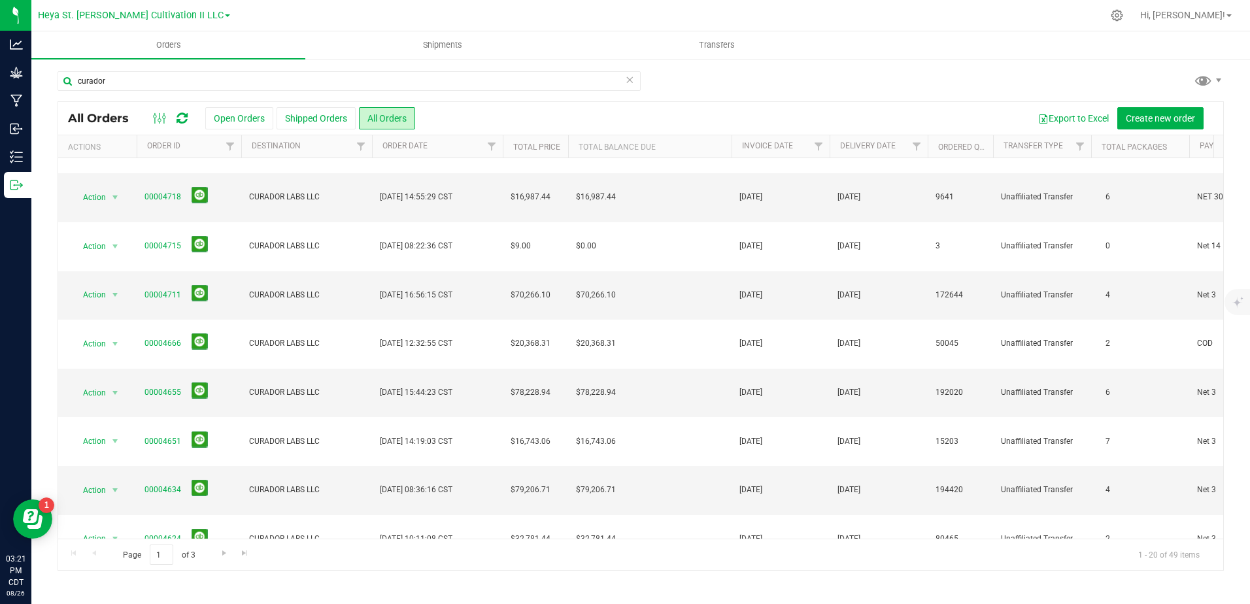
scroll to position [353, 0]
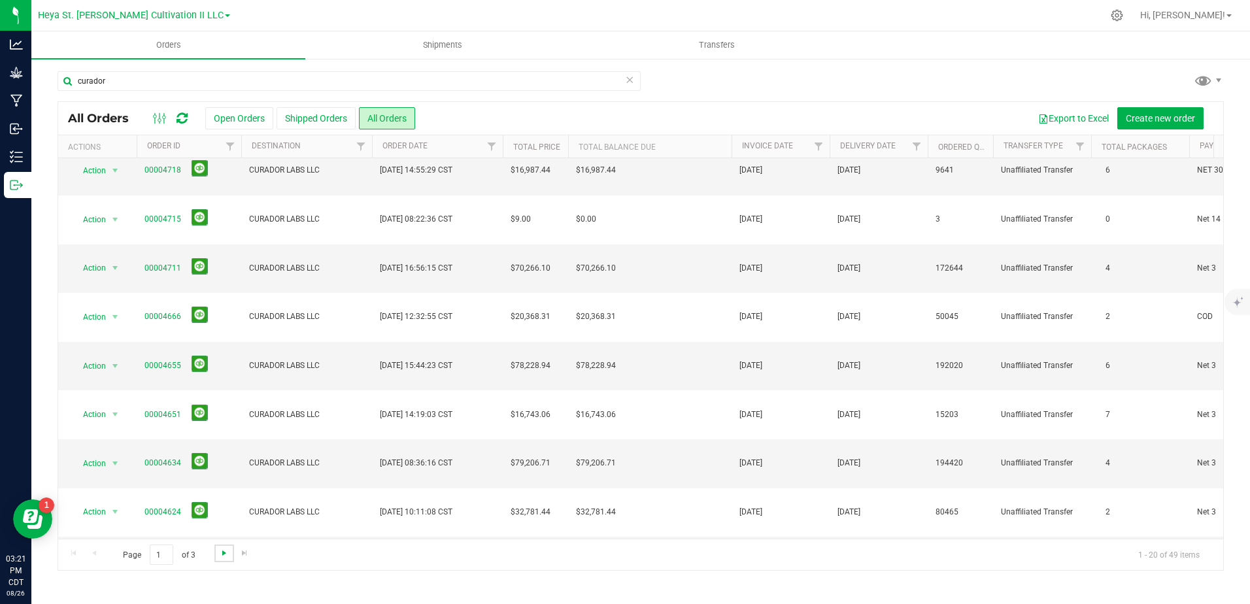
click at [227, 555] on span "Go to the next page" at bounding box center [224, 553] width 10 height 10
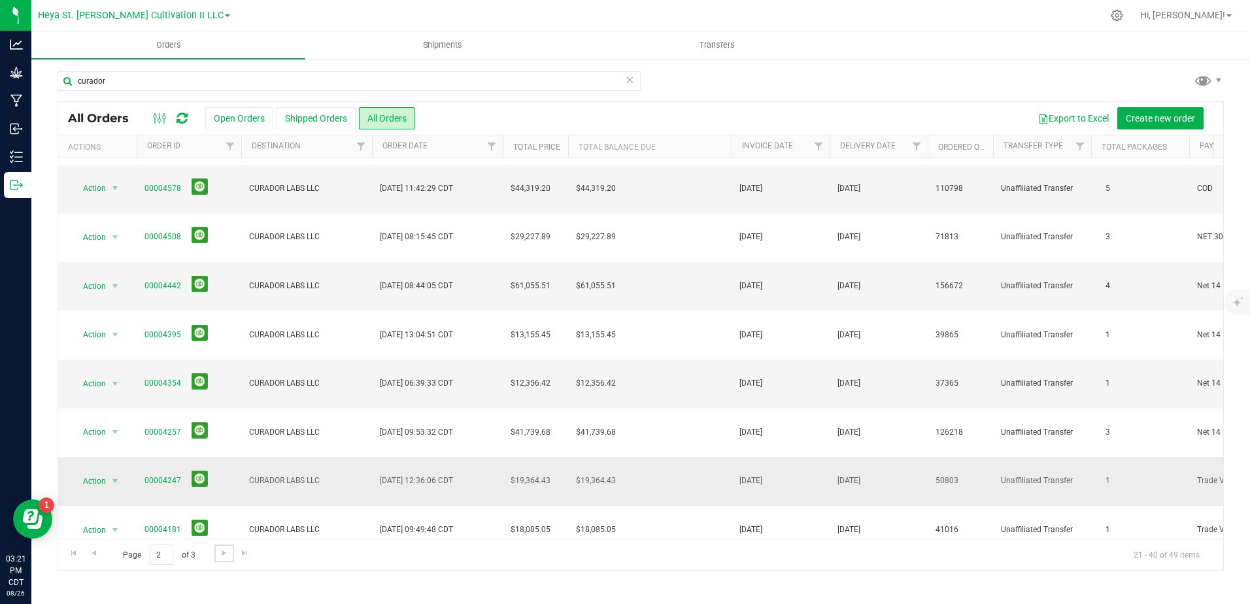
scroll to position [65, 0]
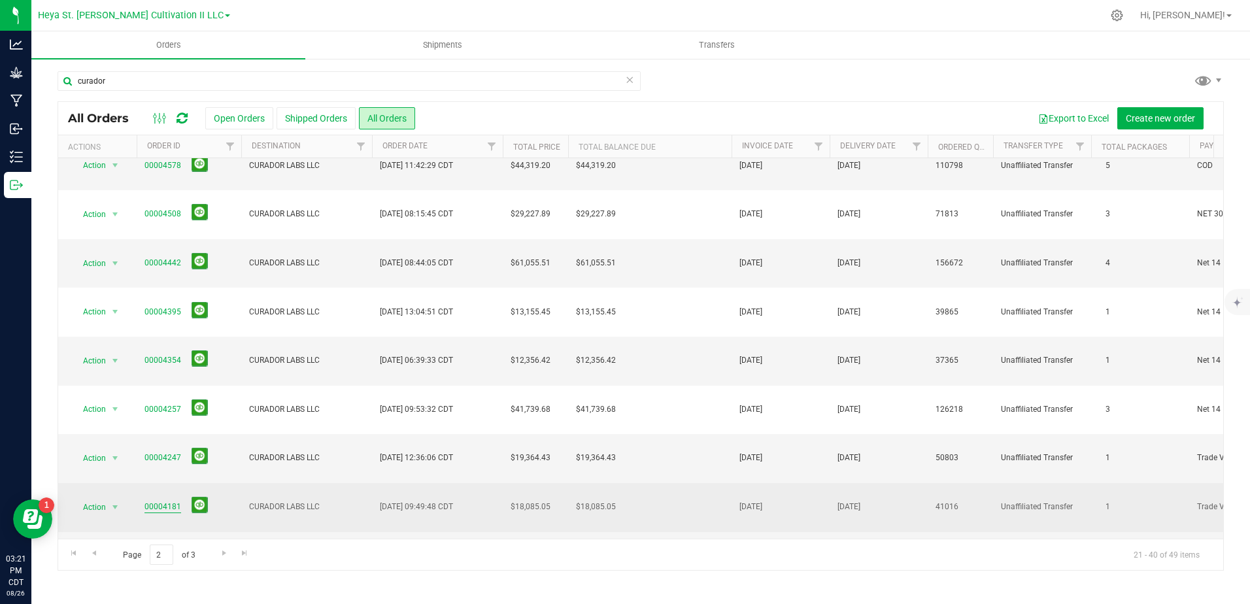
click at [165, 501] on link "00004181" at bounding box center [162, 507] width 37 height 12
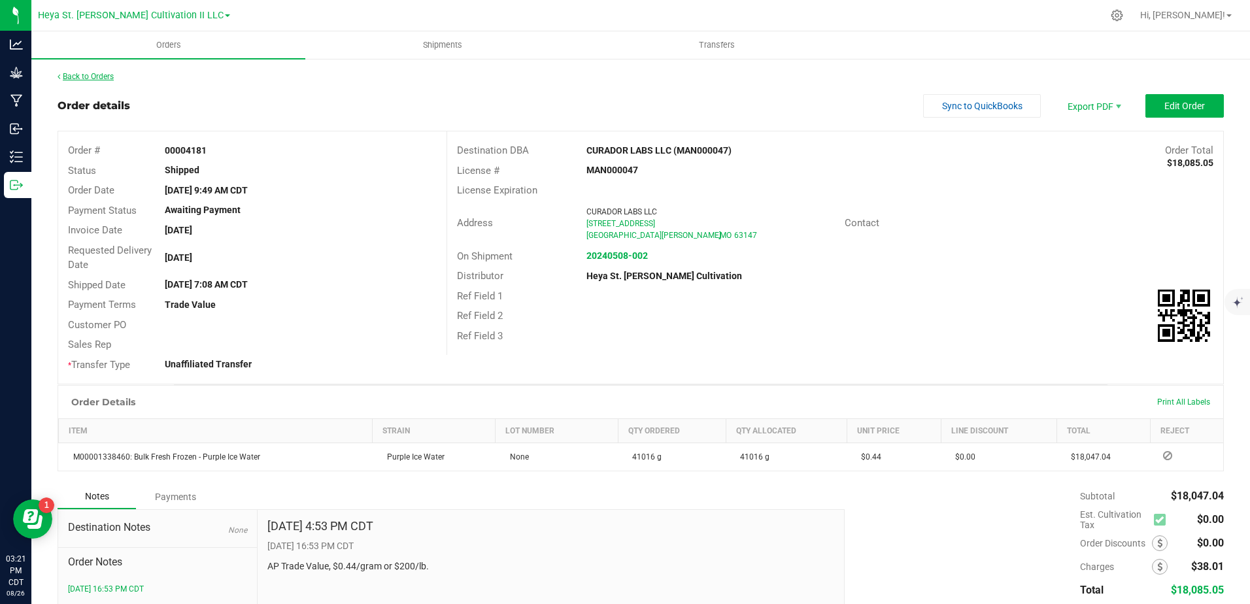
click at [96, 79] on link "Back to Orders" at bounding box center [86, 76] width 56 height 9
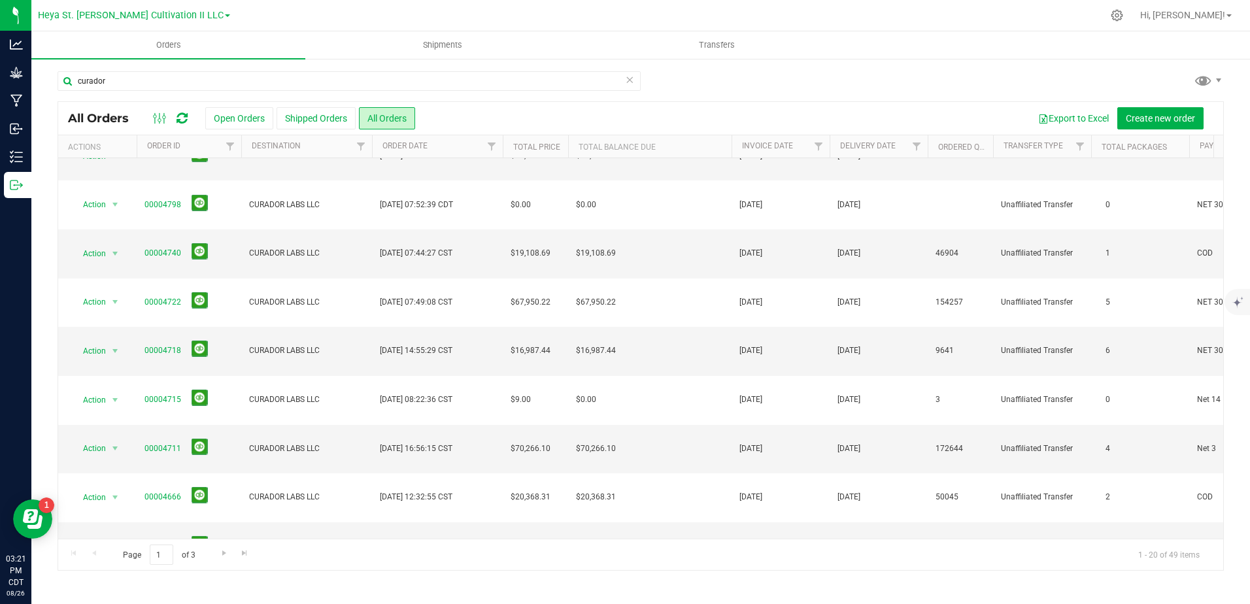
scroll to position [353, 0]
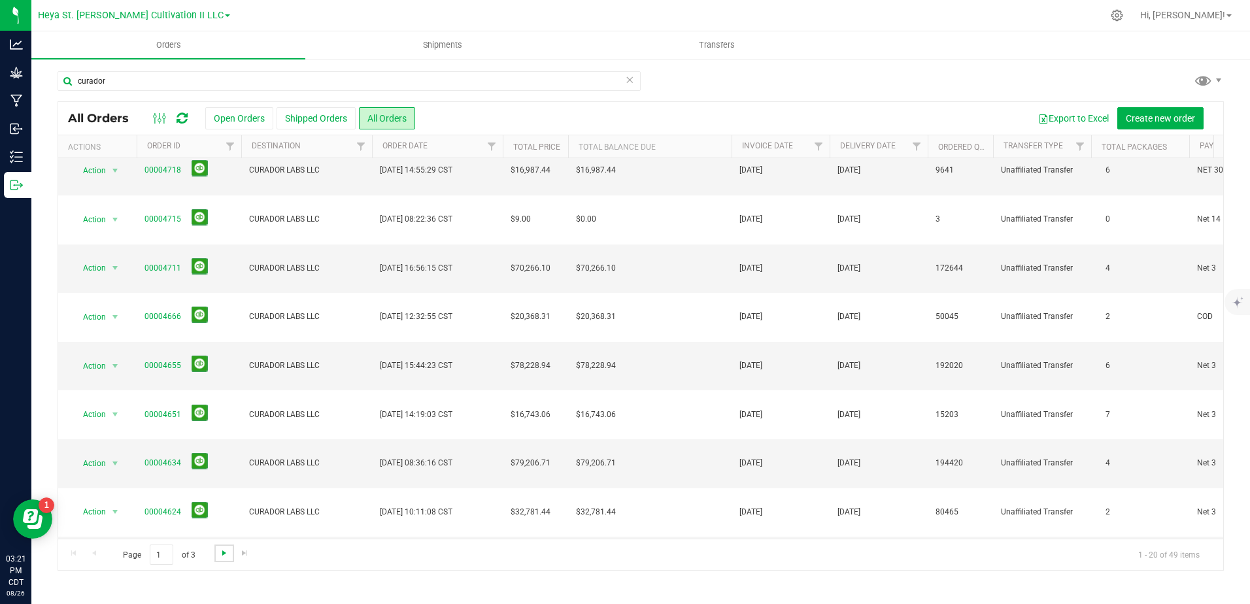
click at [222, 550] on span "Go to the next page" at bounding box center [224, 553] width 10 height 10
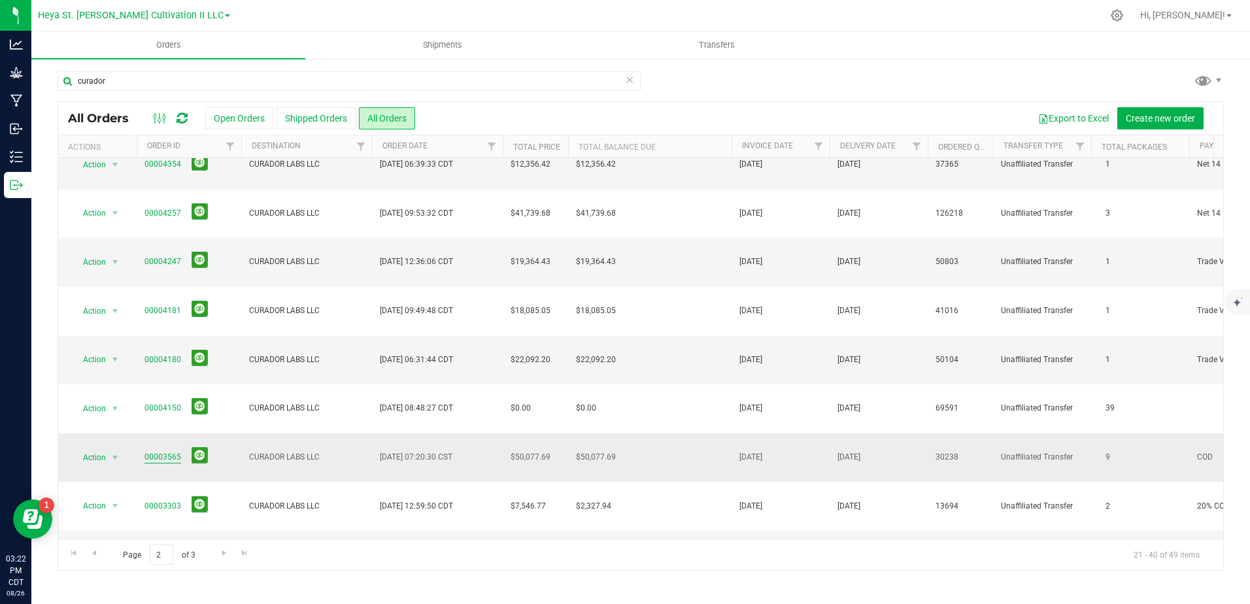
click at [166, 451] on link "00003565" at bounding box center [162, 457] width 37 height 12
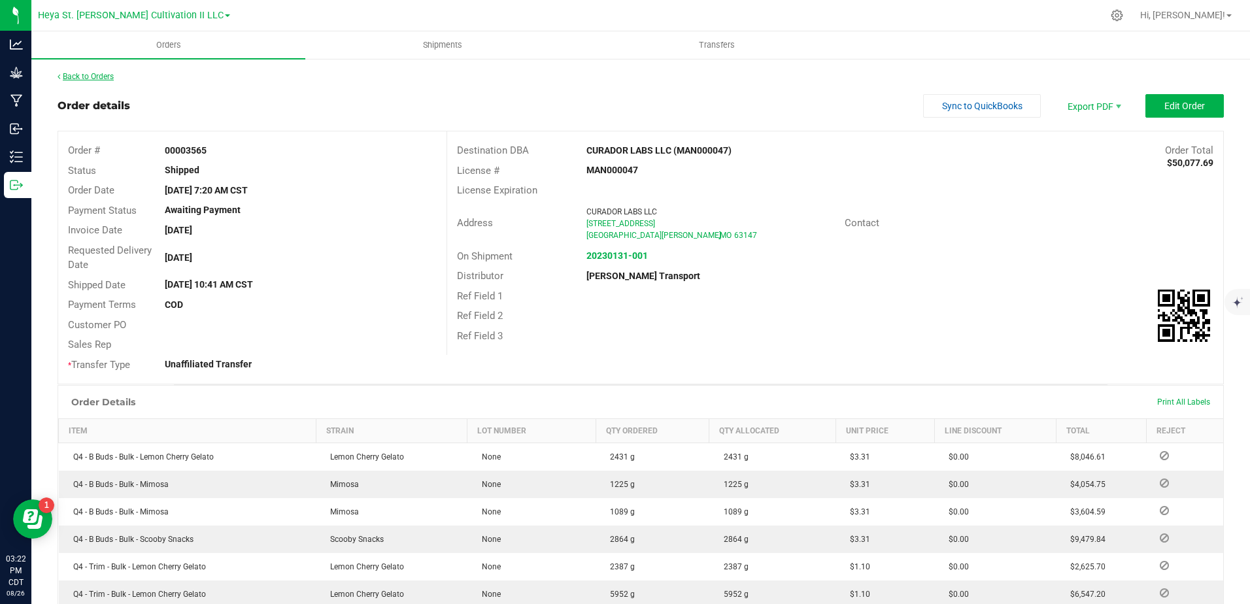
click at [80, 75] on link "Back to Orders" at bounding box center [86, 76] width 56 height 9
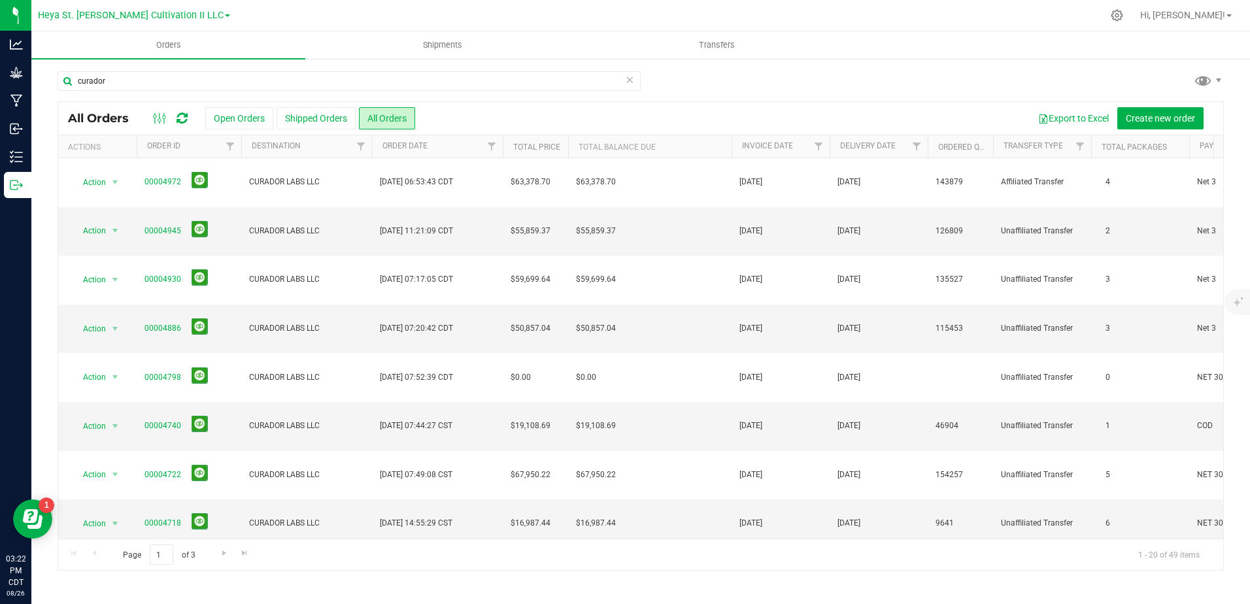
click at [213, 552] on div "Page 1 of 3 1 - 20 of 49 items" at bounding box center [640, 554] width 1165 height 31
click at [221, 551] on span "Go to the next page" at bounding box center [224, 553] width 10 height 10
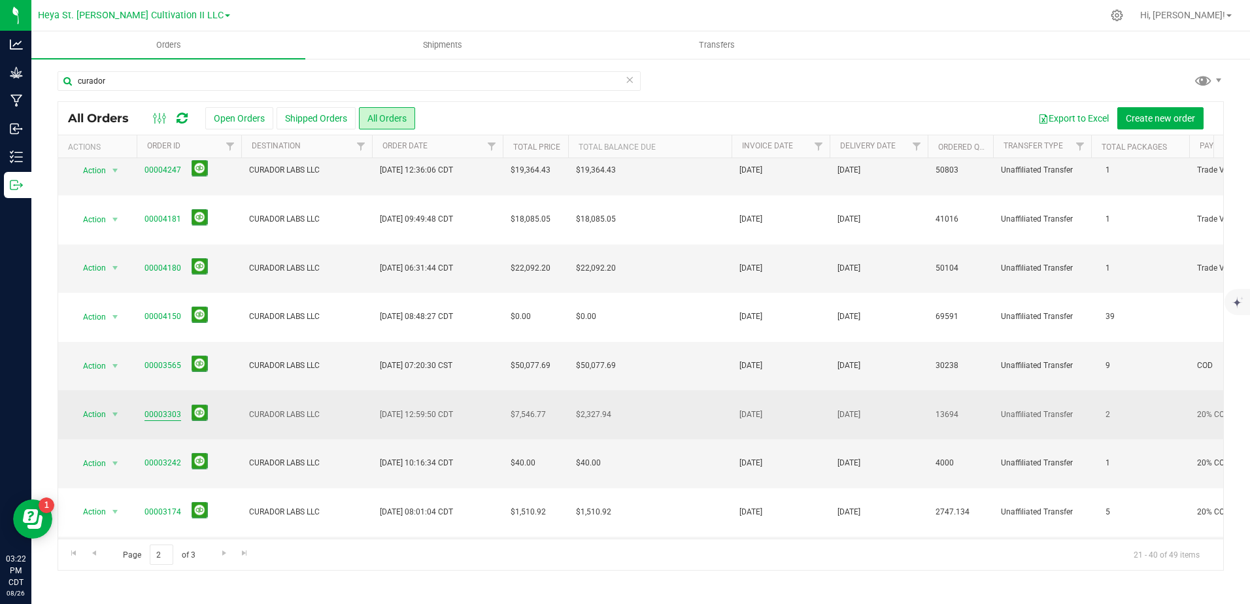
click at [163, 408] on link "00003303" at bounding box center [162, 414] width 37 height 12
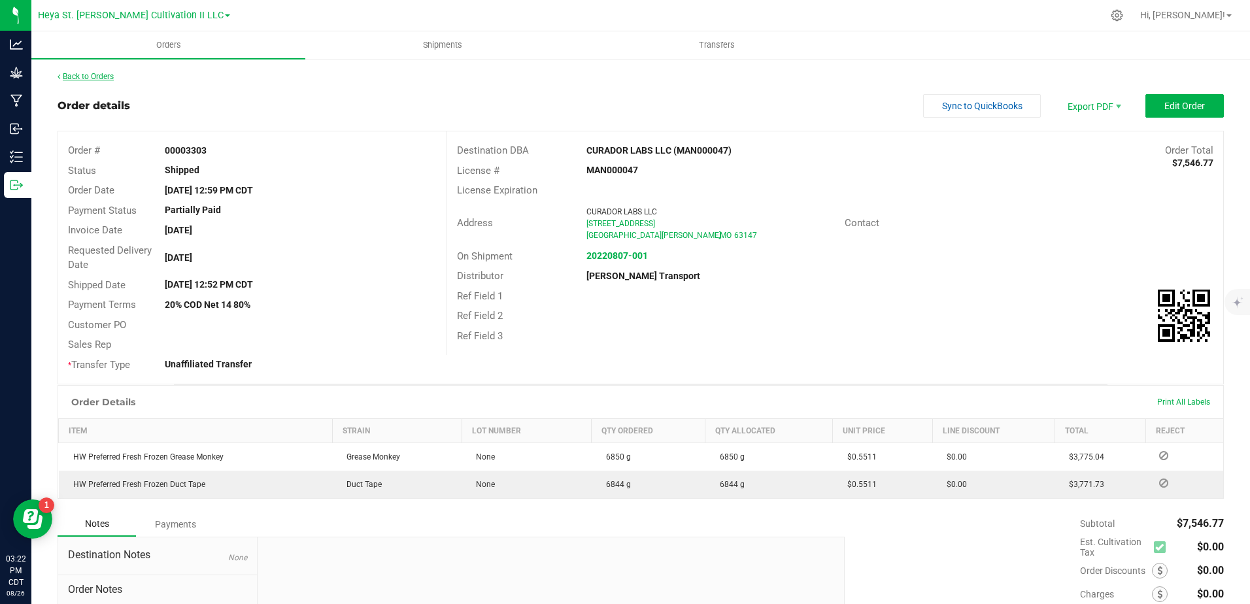
click at [97, 78] on link "Back to Orders" at bounding box center [86, 76] width 56 height 9
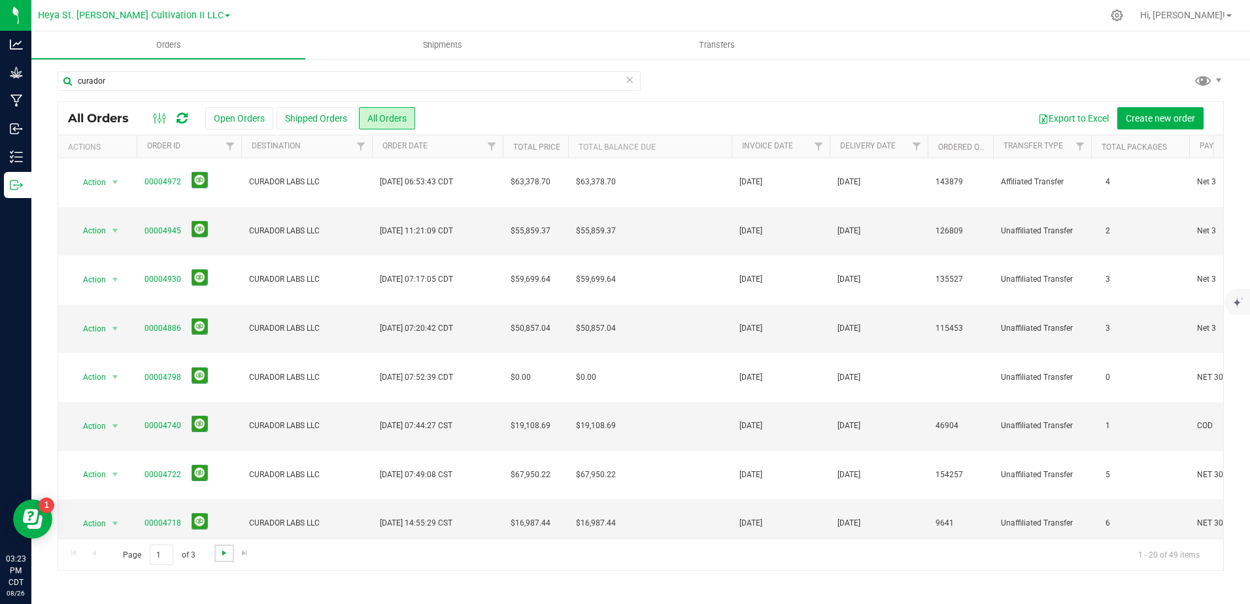
click at [219, 557] on span "Go to the next page" at bounding box center [224, 553] width 10 height 10
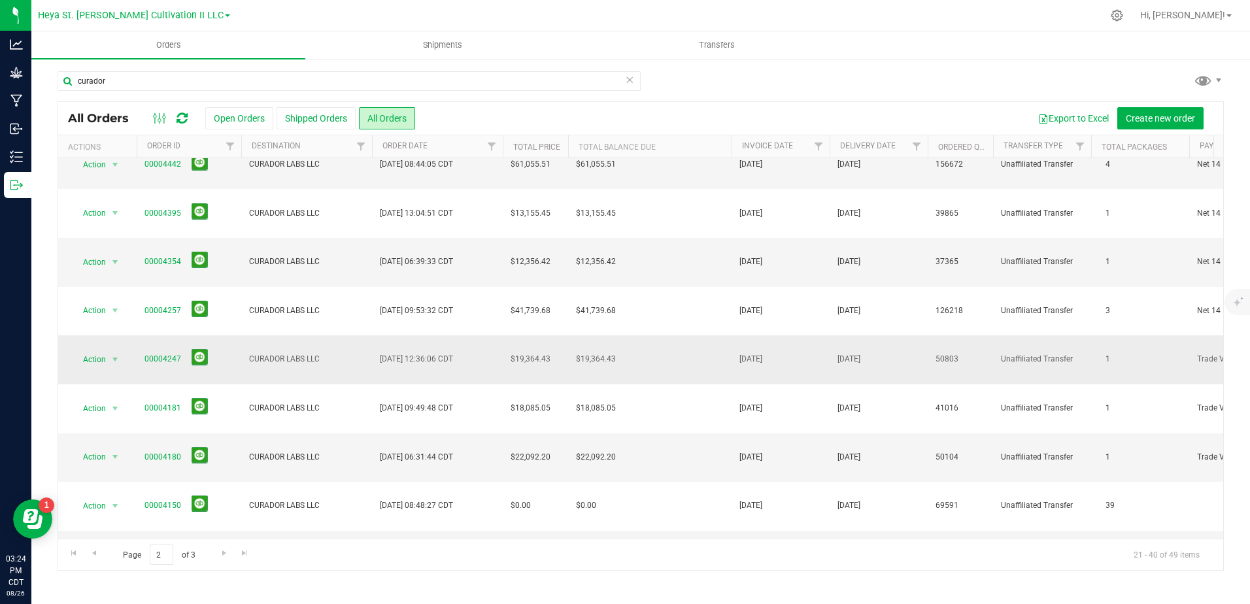
scroll to position [327, 0]
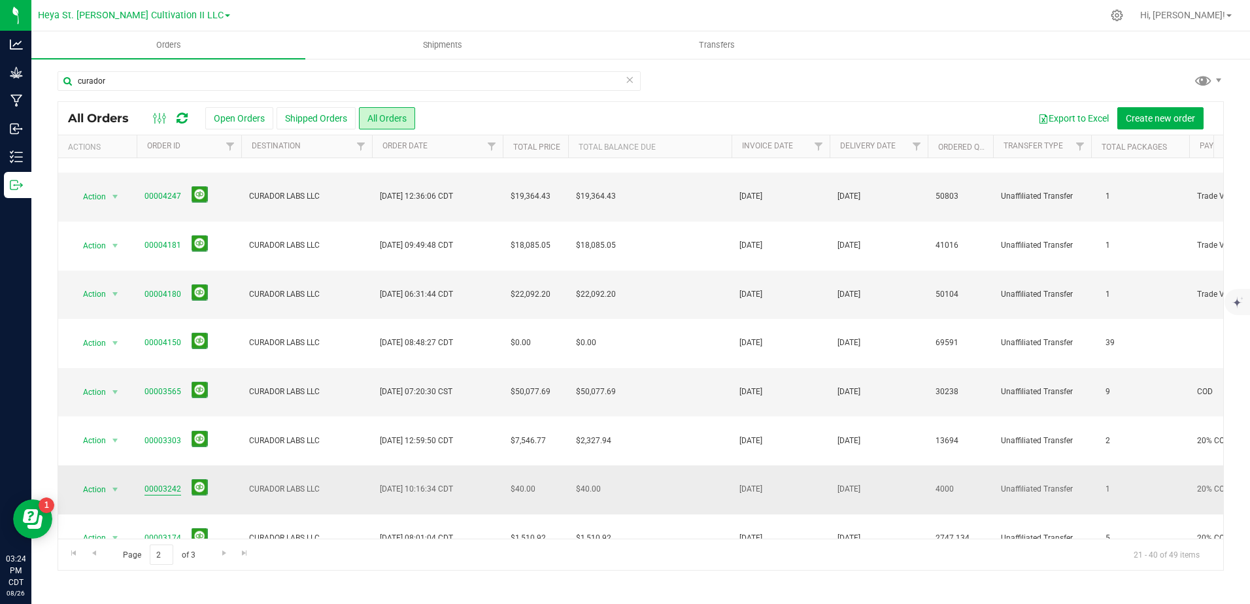
click at [169, 483] on link "00003242" at bounding box center [162, 489] width 37 height 12
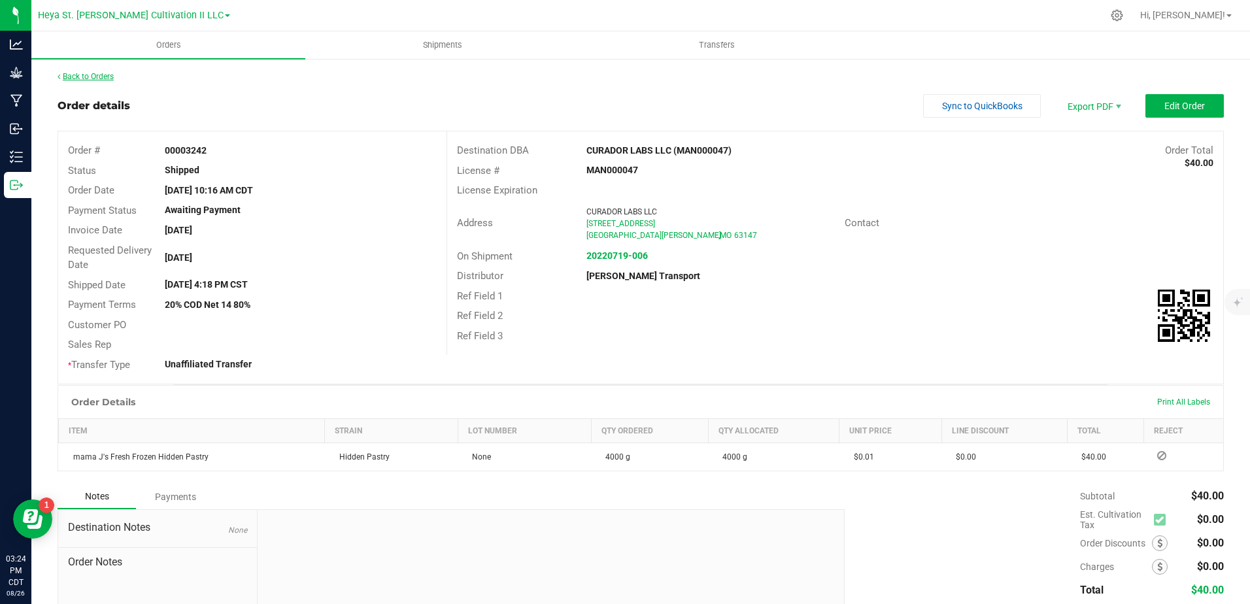
click at [75, 78] on link "Back to Orders" at bounding box center [86, 76] width 56 height 9
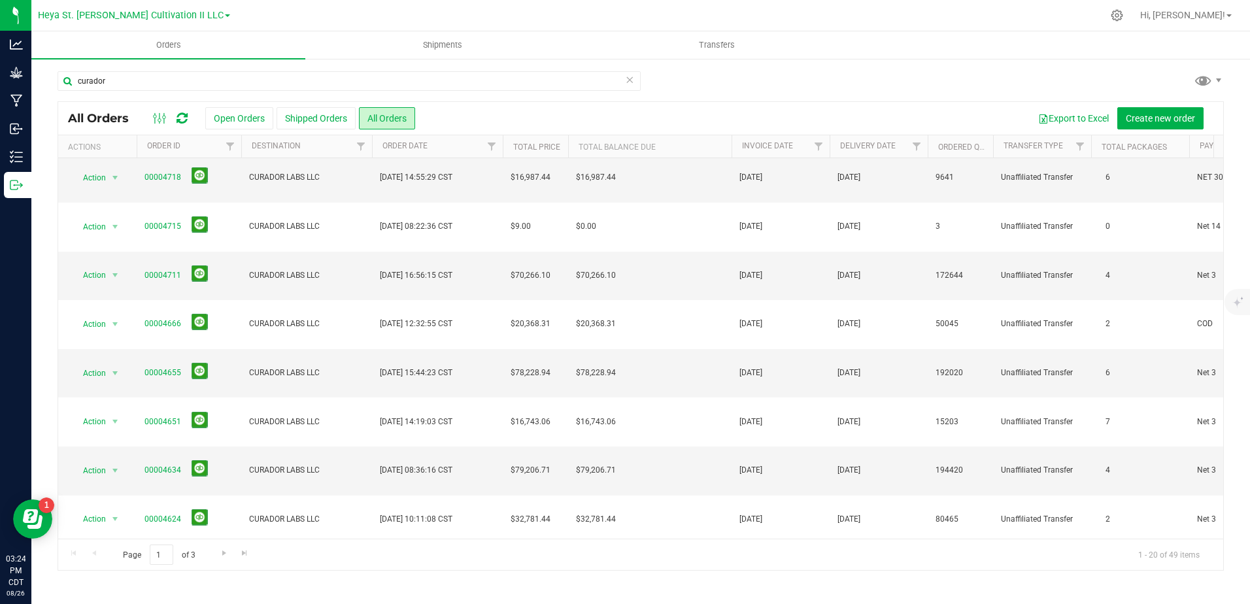
scroll to position [353, 0]
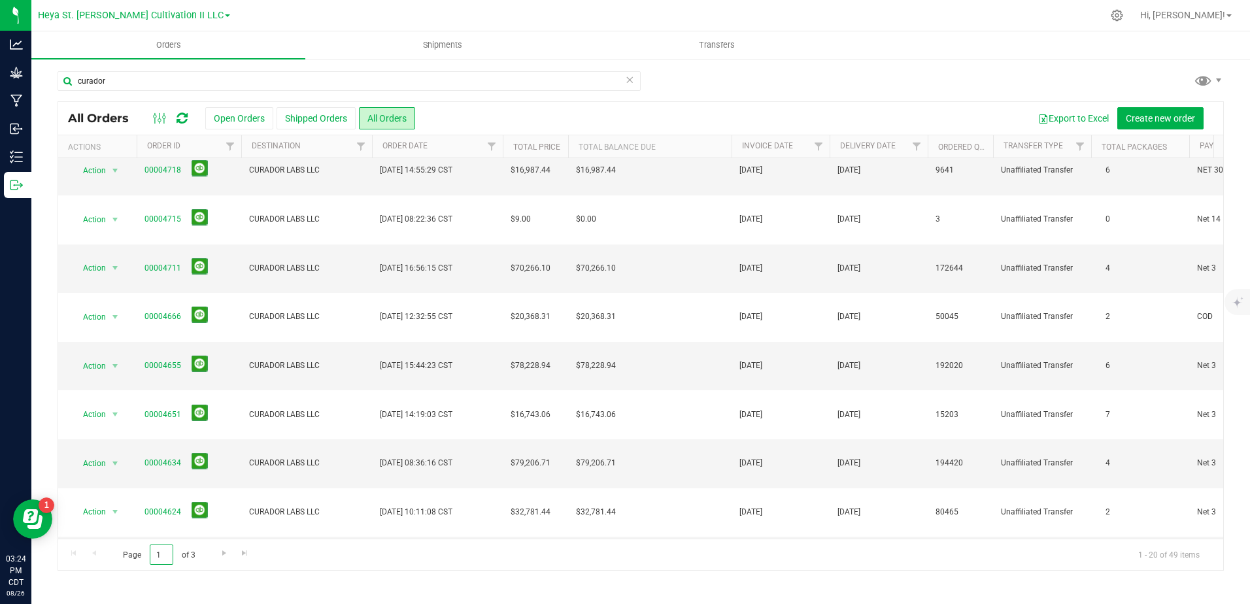
drag, startPoint x: 164, startPoint y: 553, endPoint x: 146, endPoint y: 548, distance: 19.0
click at [146, 548] on span "Page 1 of 3" at bounding box center [159, 554] width 94 height 20
click at [224, 551] on span "Go to the next page" at bounding box center [224, 553] width 10 height 10
click at [154, 457] on link "00003242" at bounding box center [162, 463] width 37 height 12
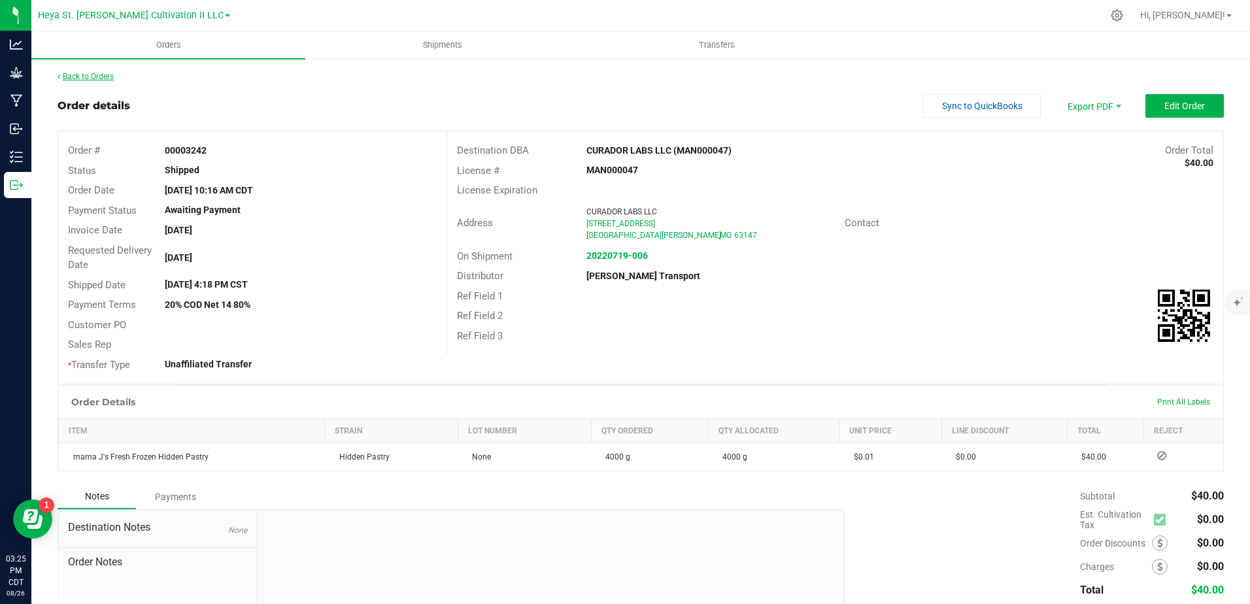
click at [66, 73] on link "Back to Orders" at bounding box center [86, 76] width 56 height 9
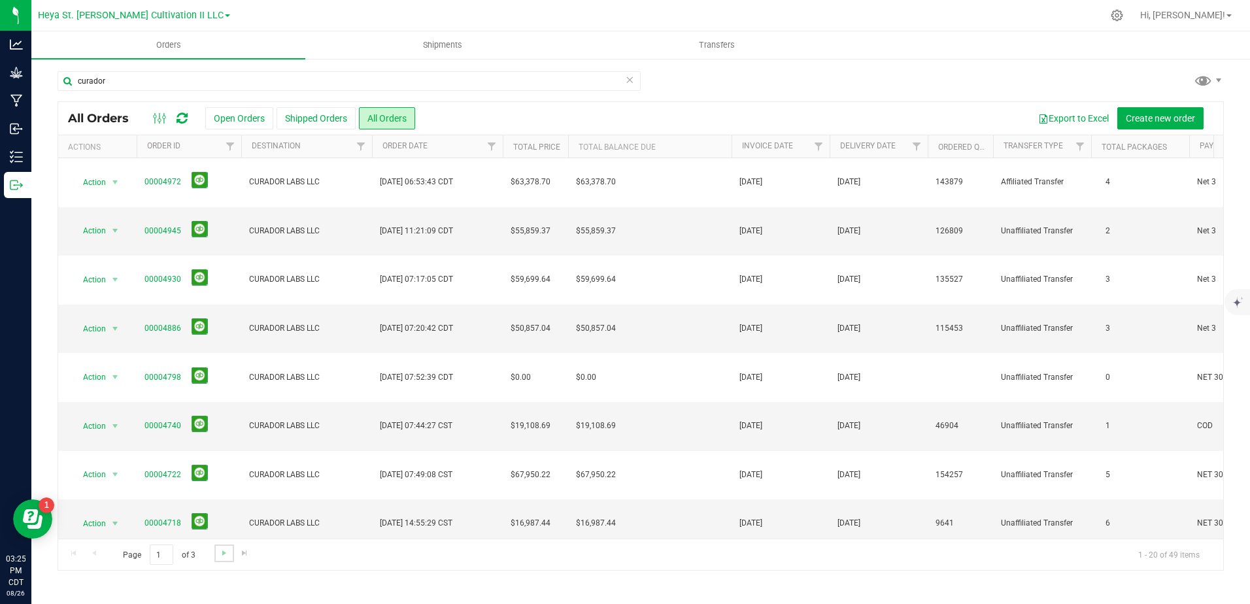
click at [229, 556] on link "Go to the next page" at bounding box center [223, 553] width 19 height 18
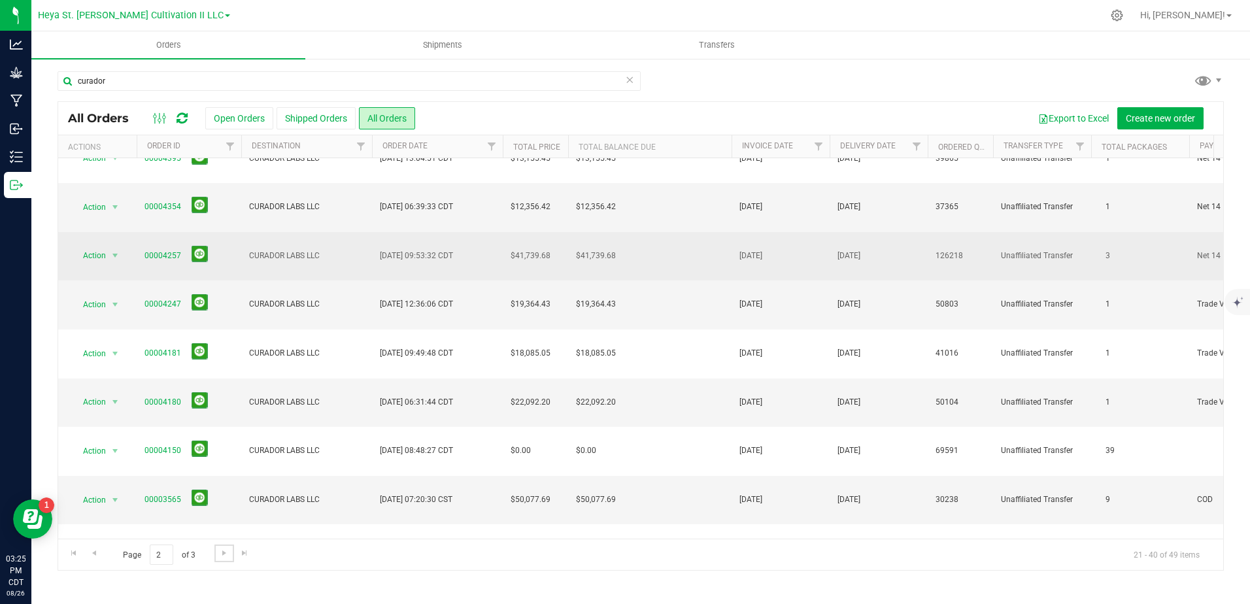
scroll to position [327, 0]
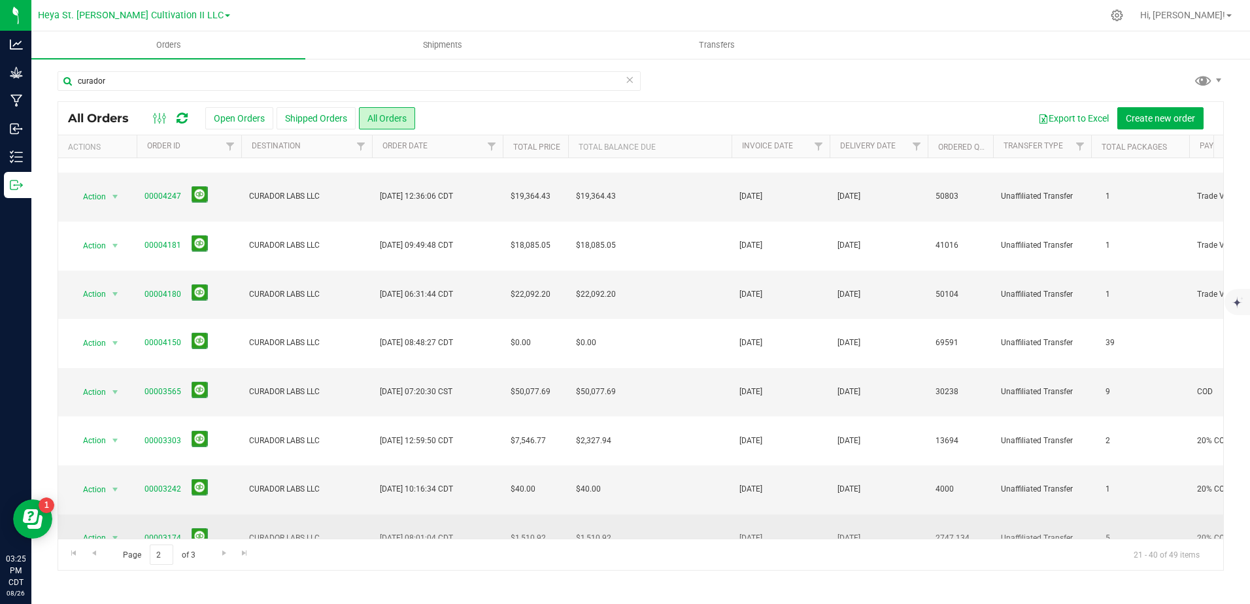
click at [159, 532] on link "00003174" at bounding box center [162, 538] width 37 height 12
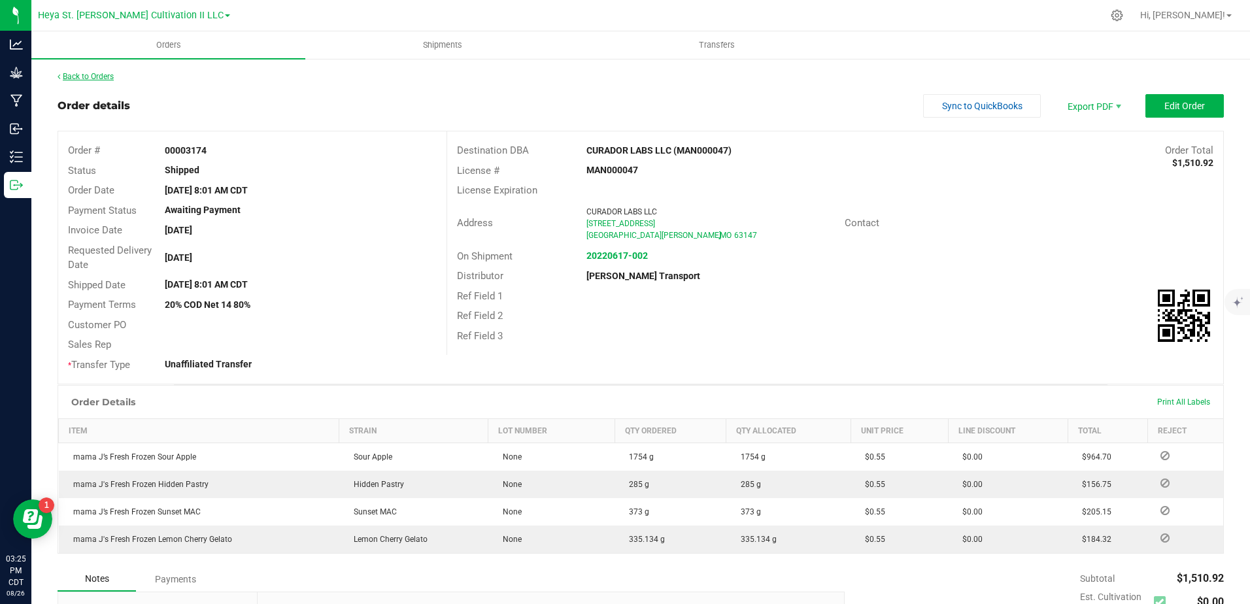
click at [99, 76] on link "Back to Orders" at bounding box center [86, 76] width 56 height 9
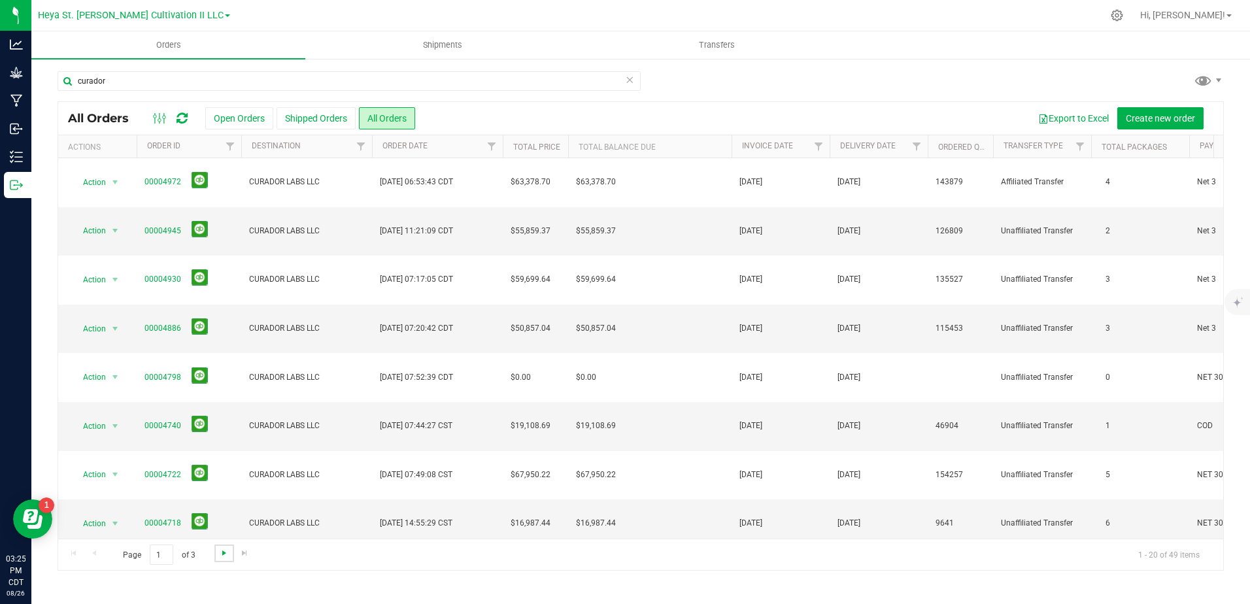
click at [223, 556] on span "Go to the next page" at bounding box center [224, 553] width 10 height 10
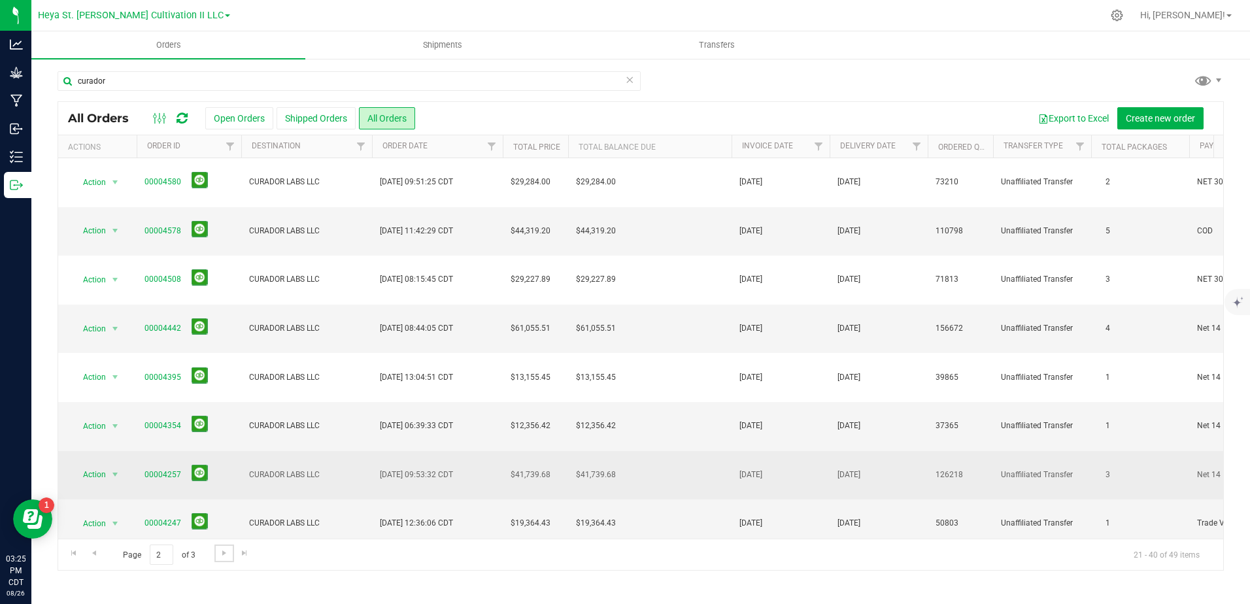
scroll to position [65, 0]
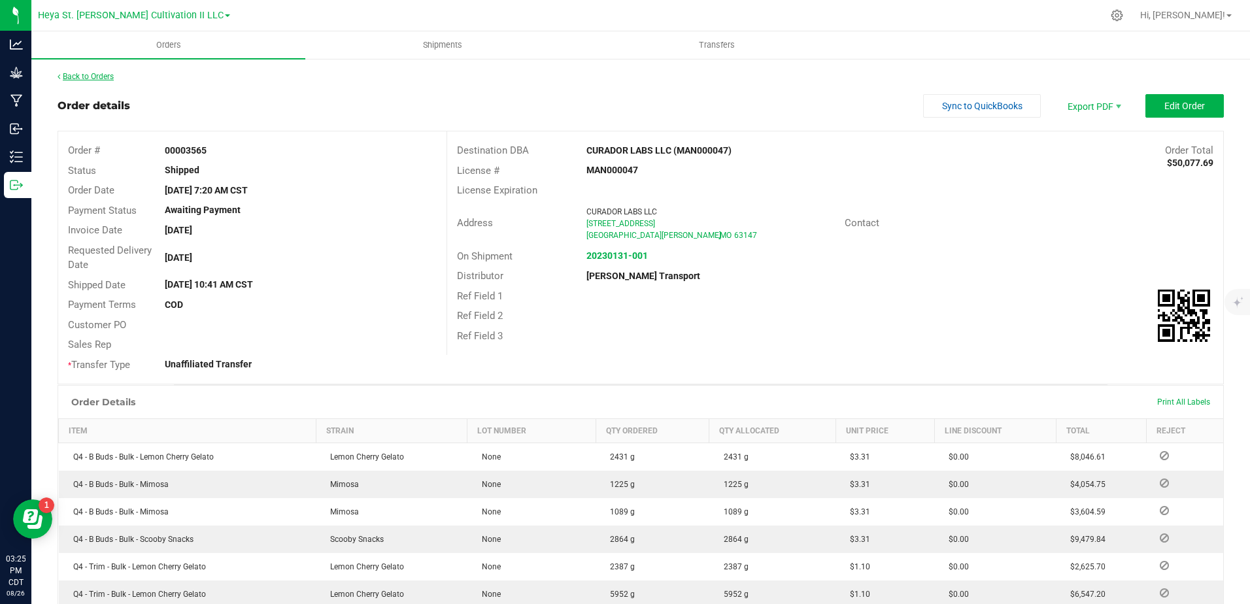
click at [101, 76] on link "Back to Orders" at bounding box center [86, 76] width 56 height 9
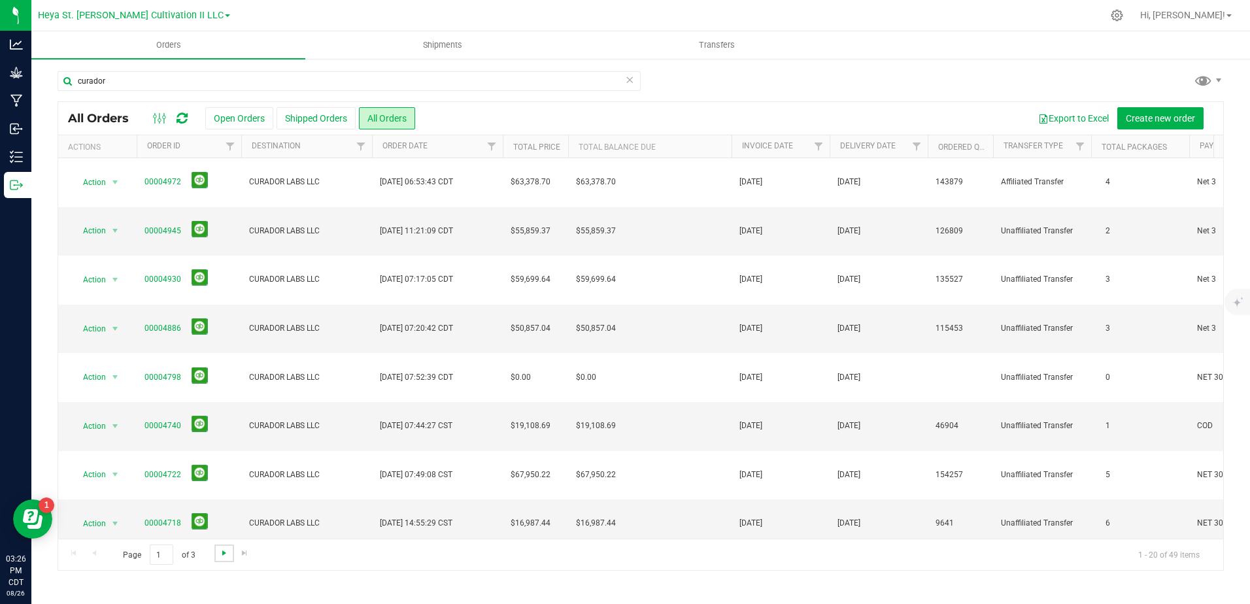
click at [221, 548] on span "Go to the next page" at bounding box center [224, 553] width 10 height 10
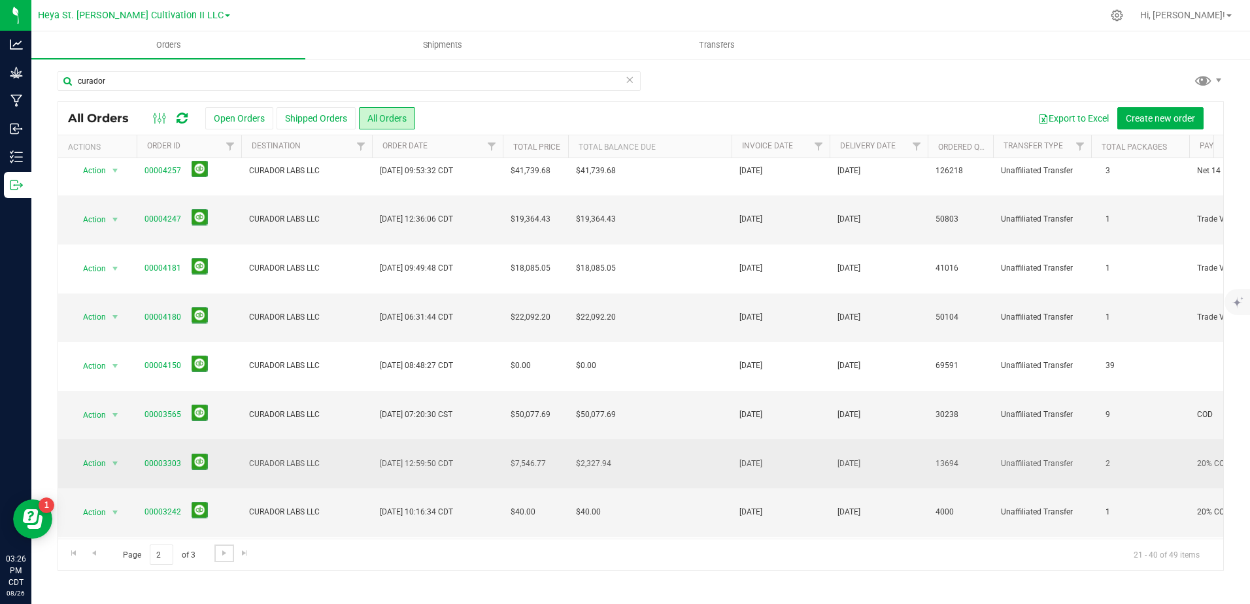
scroll to position [353, 0]
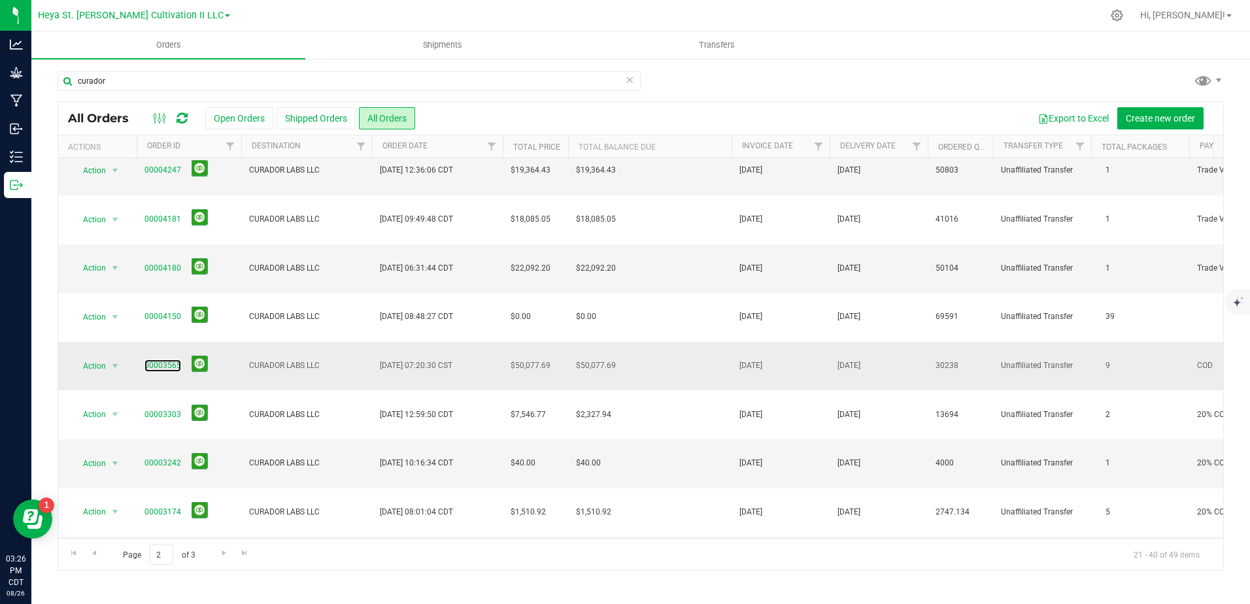
click at [157, 359] on link "00003565" at bounding box center [162, 365] width 37 height 12
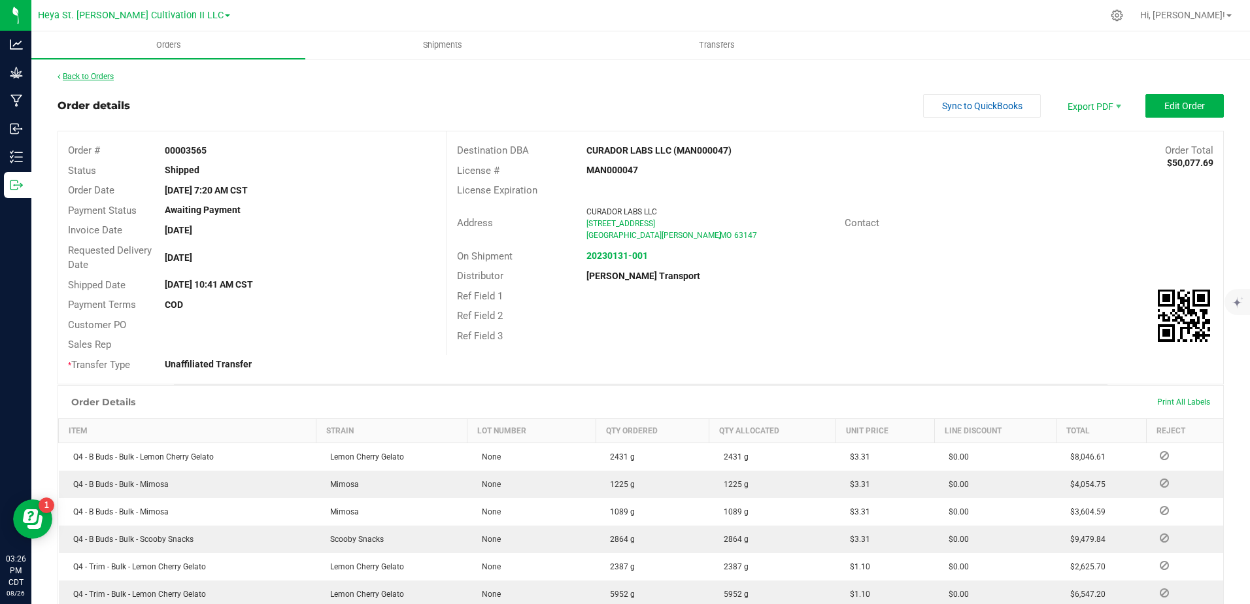
click at [95, 73] on link "Back to Orders" at bounding box center [86, 76] width 56 height 9
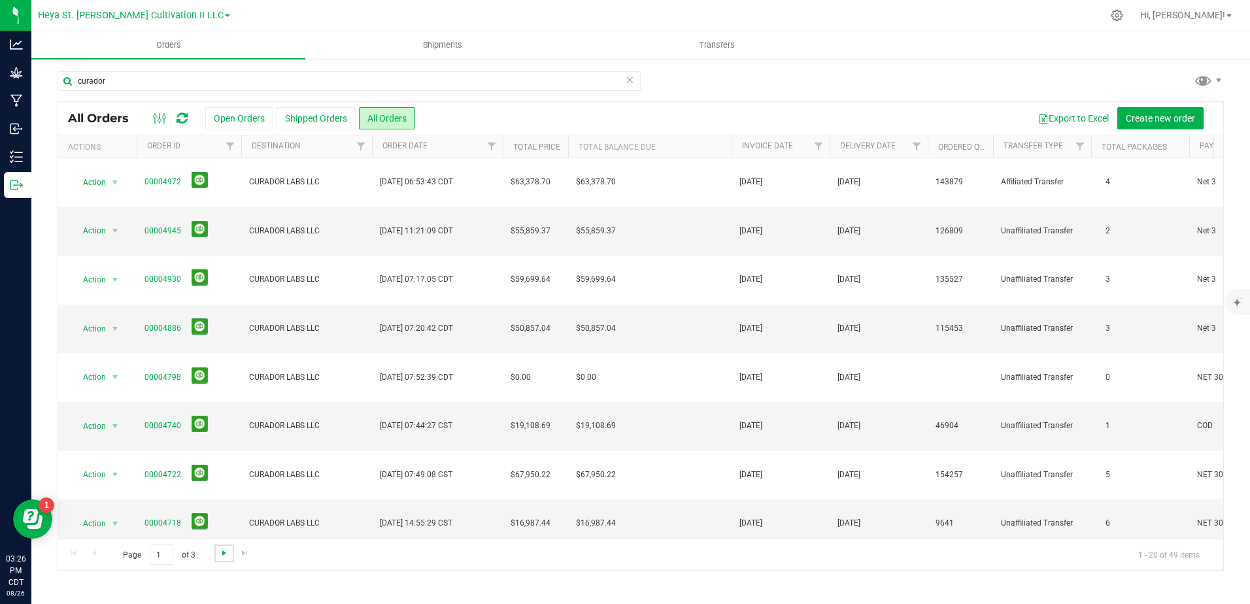
click at [222, 556] on span "Go to the next page" at bounding box center [224, 553] width 10 height 10
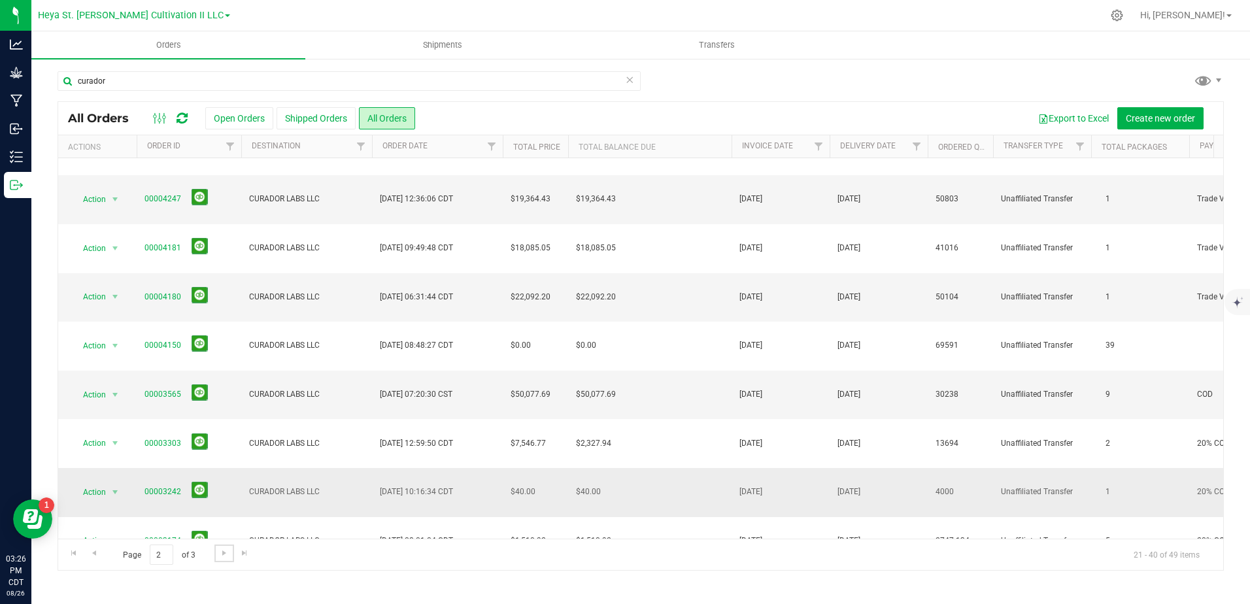
scroll to position [353, 0]
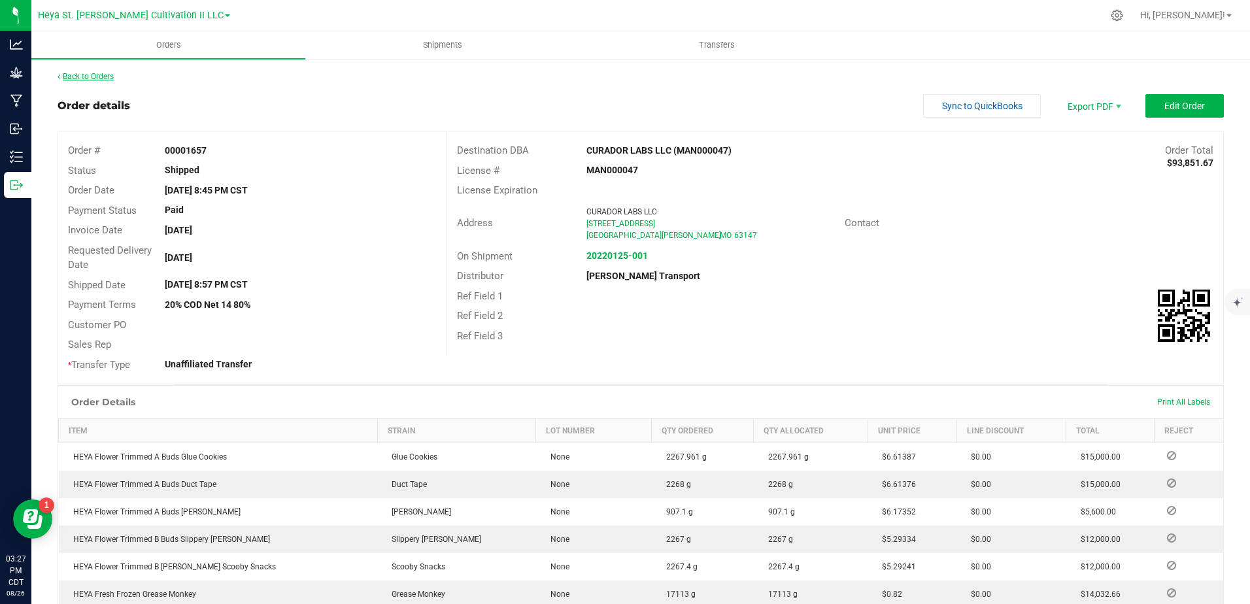
click at [91, 77] on link "Back to Orders" at bounding box center [86, 76] width 56 height 9
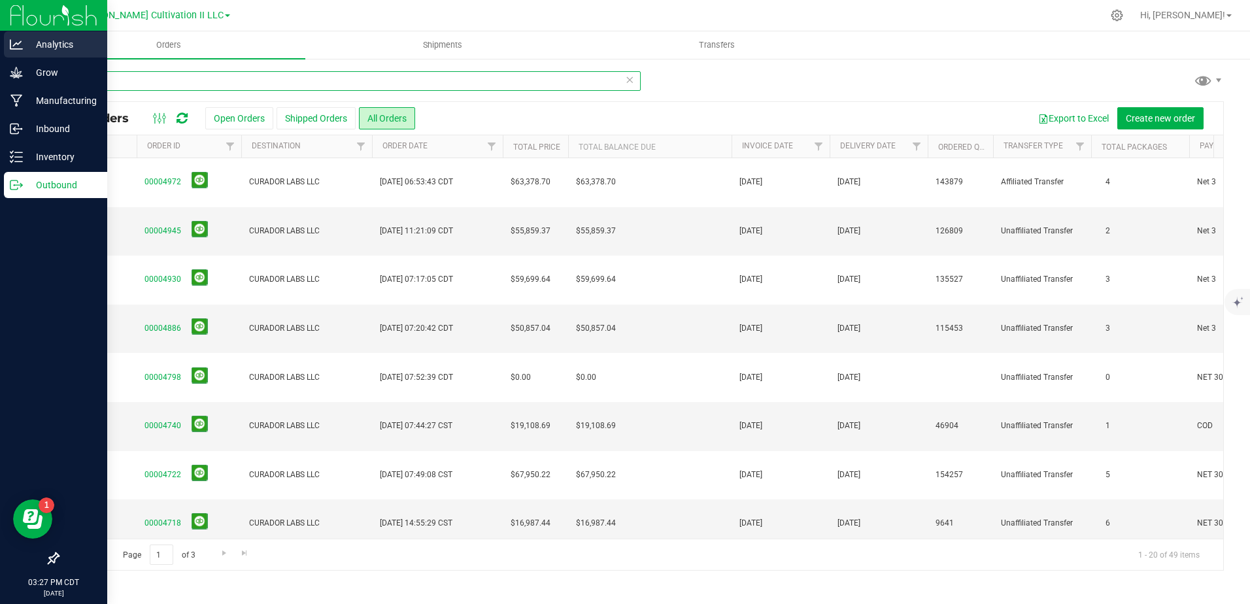
drag, startPoint x: 148, startPoint y: 86, endPoint x: 0, endPoint y: 44, distance: 153.3
click at [0, 44] on html "Analytics Grow Manufacturing Inbound Inventory Outbound 03:27 PM CDT [DATE] 08/…" at bounding box center [625, 302] width 1250 height 604
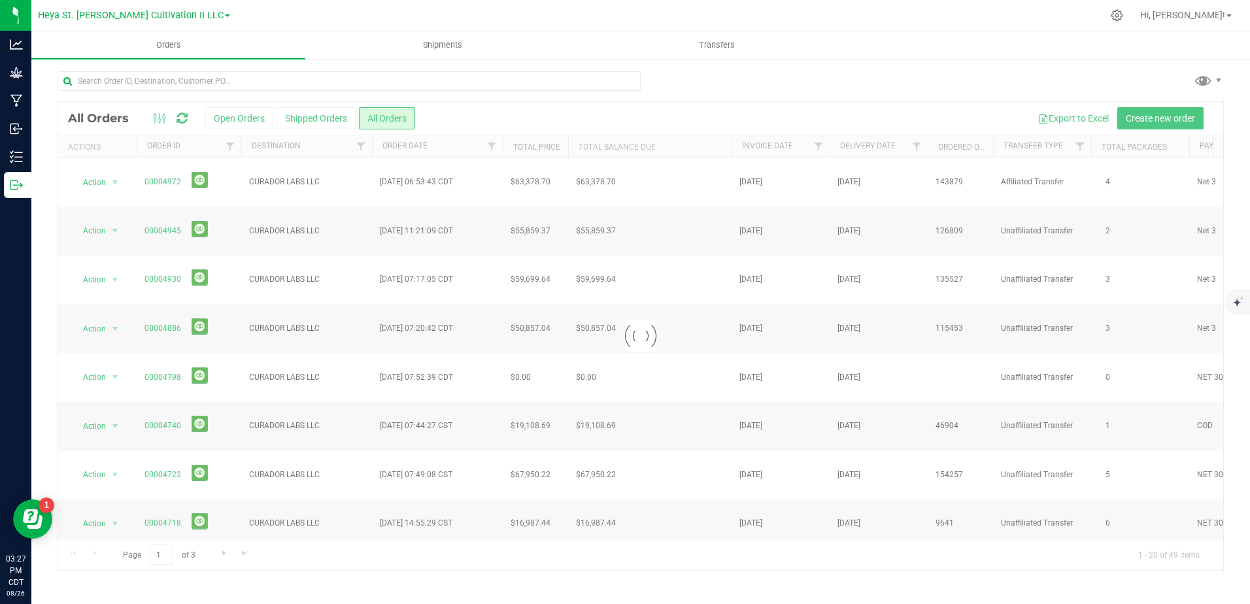
click at [789, 88] on div at bounding box center [641, 86] width 1166 height 30
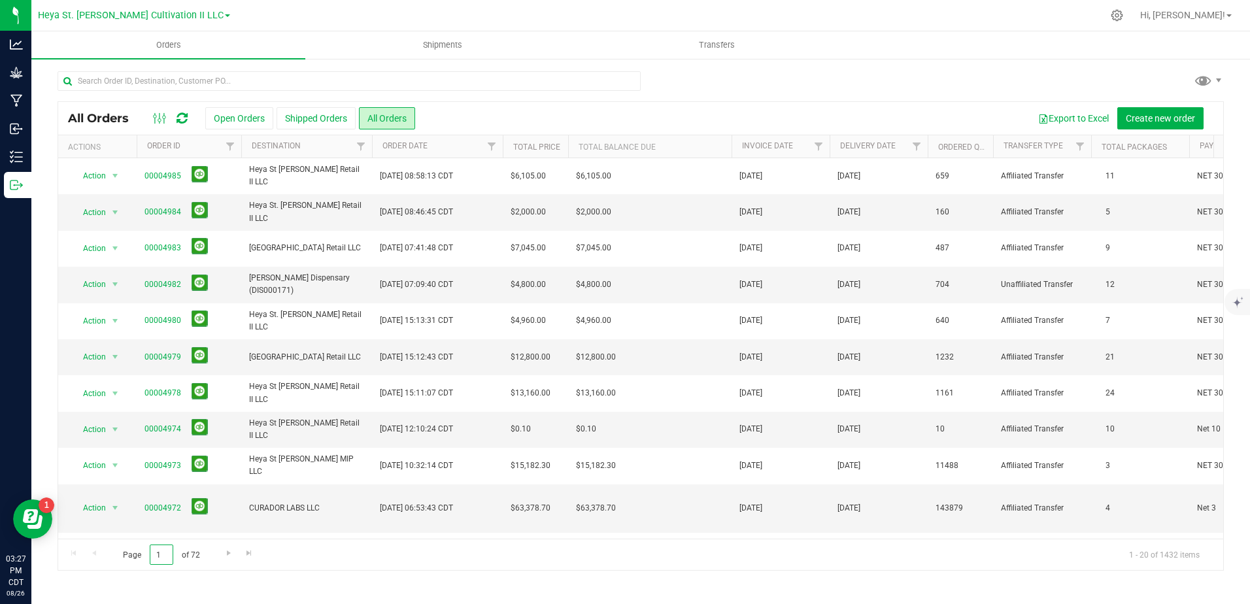
drag, startPoint x: 163, startPoint y: 559, endPoint x: 120, endPoint y: 541, distance: 47.5
click at [120, 547] on span "Page 1 of 72" at bounding box center [161, 554] width 99 height 20
type input "58"
